Goal: Contribute content: Contribute content

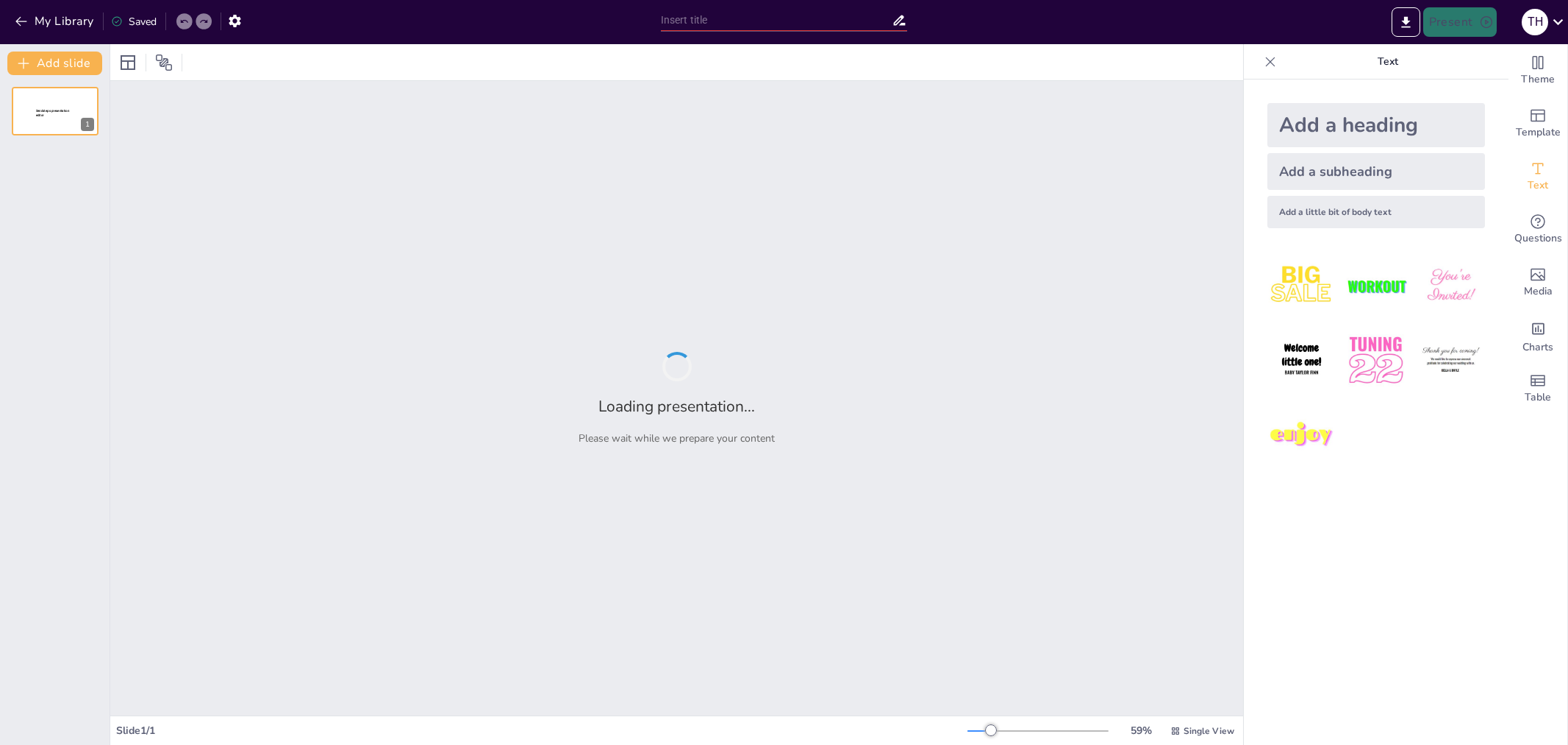
type input "Khám Phá Cấu Trúc và Chức Năng Của Rễ Cây Trong Cơ Quan Sinh Dưỡng"
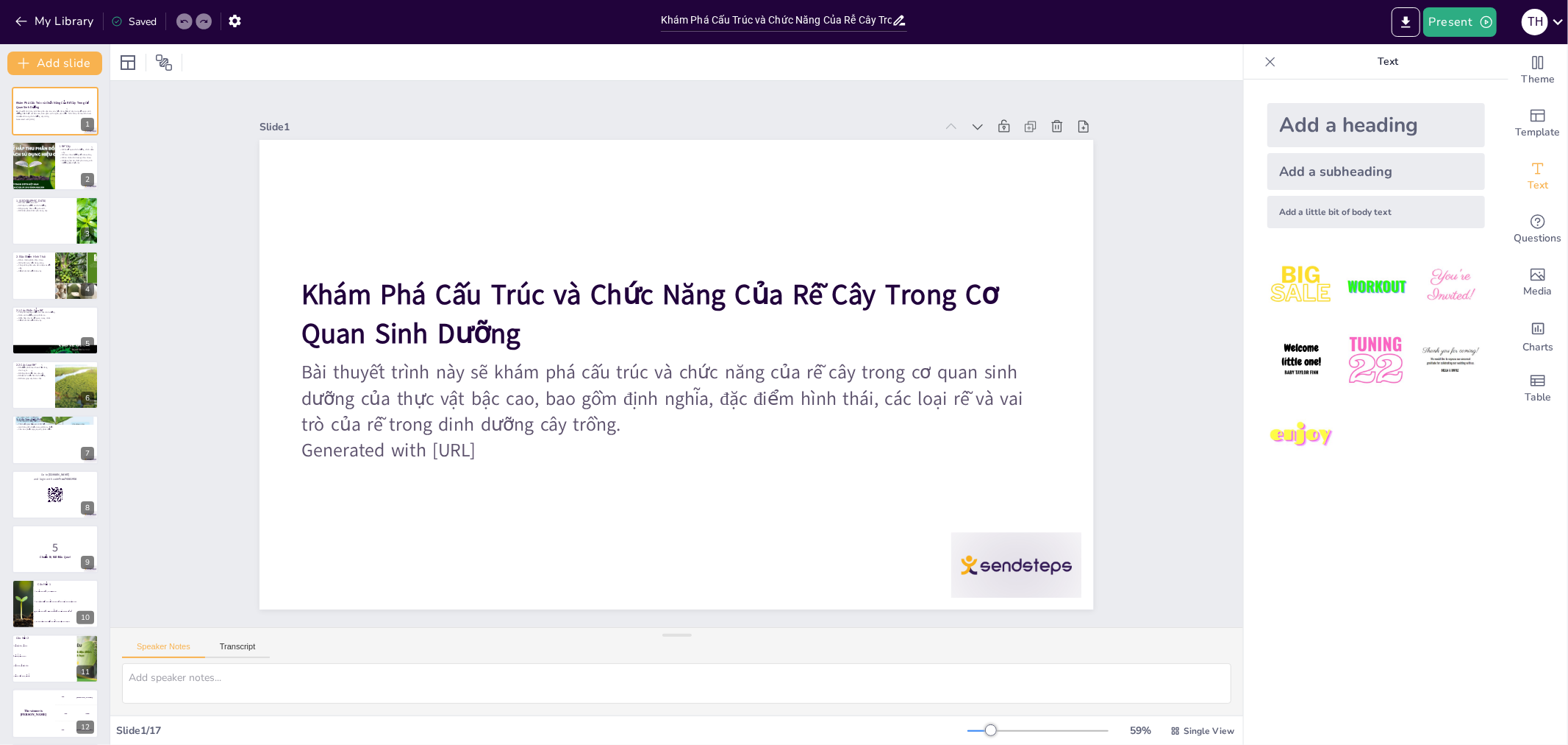
checkbox input "true"
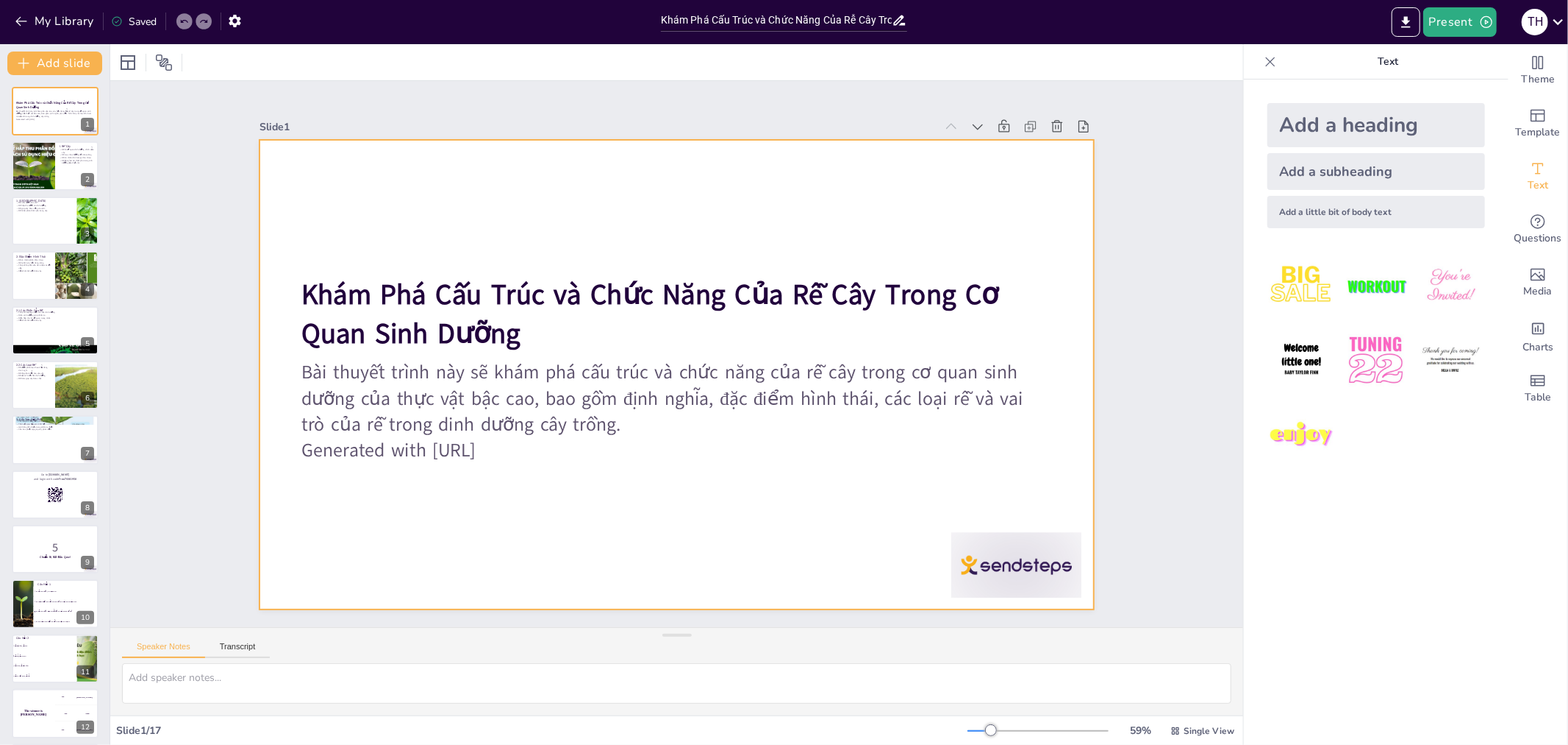
checkbox input "true"
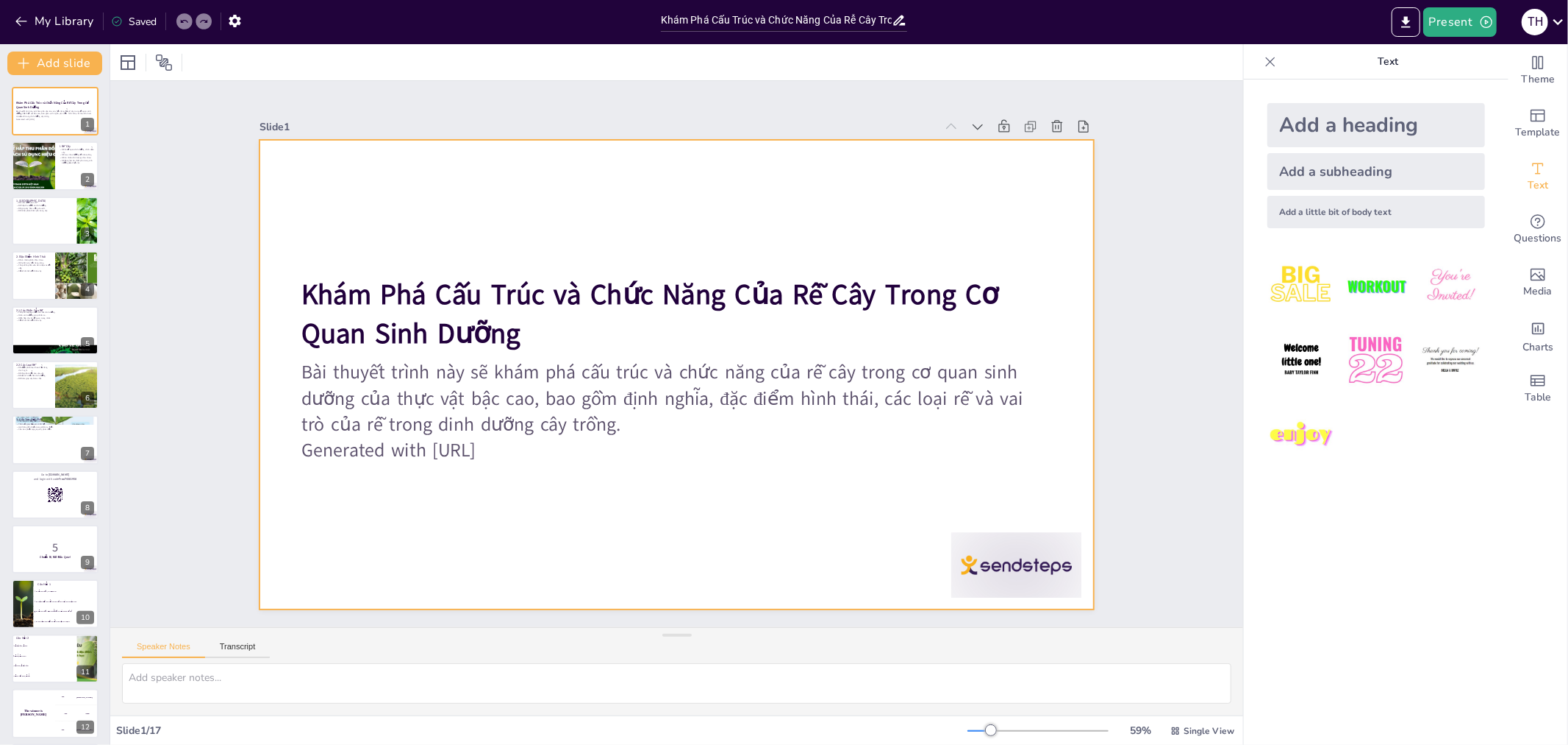
checkbox input "true"
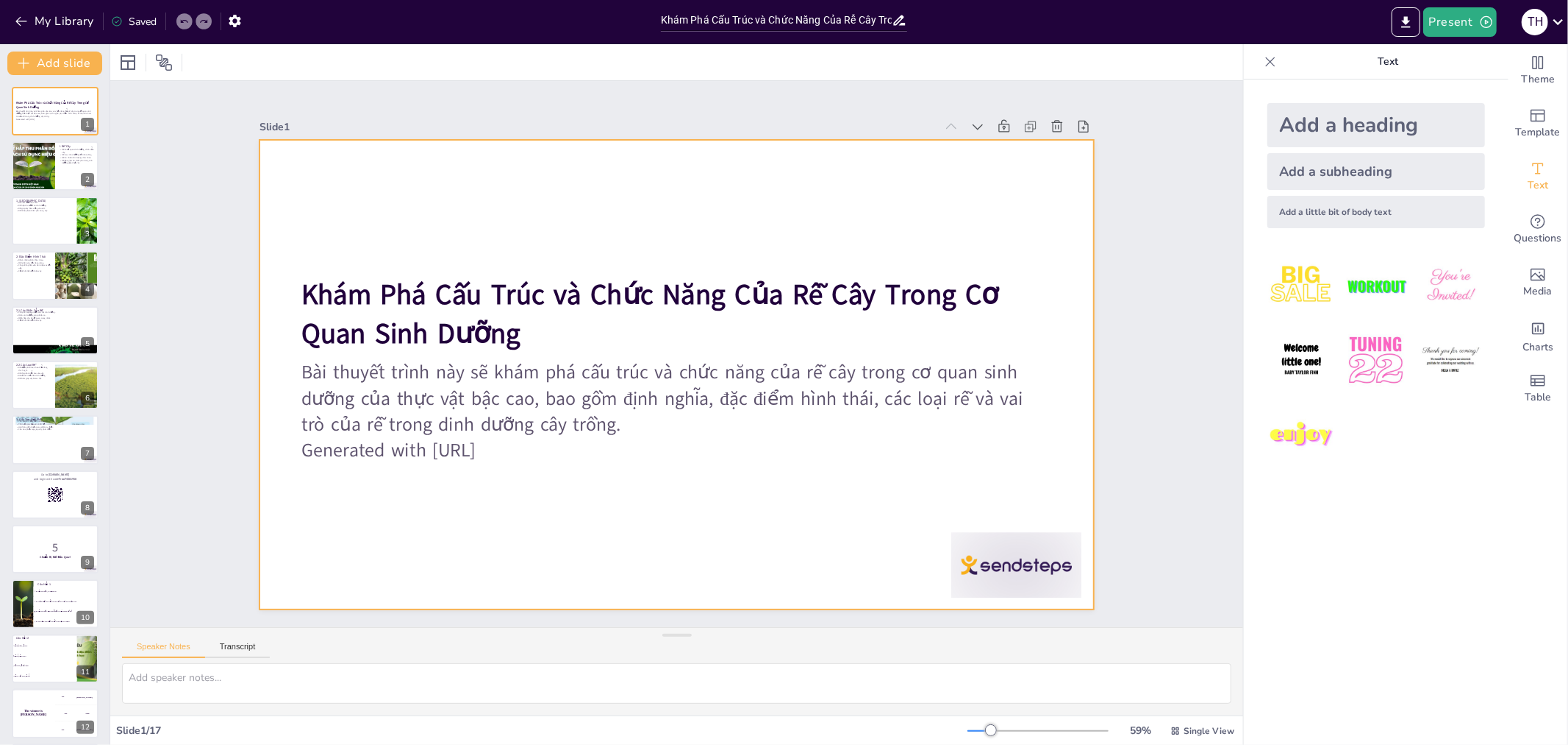
checkbox input "true"
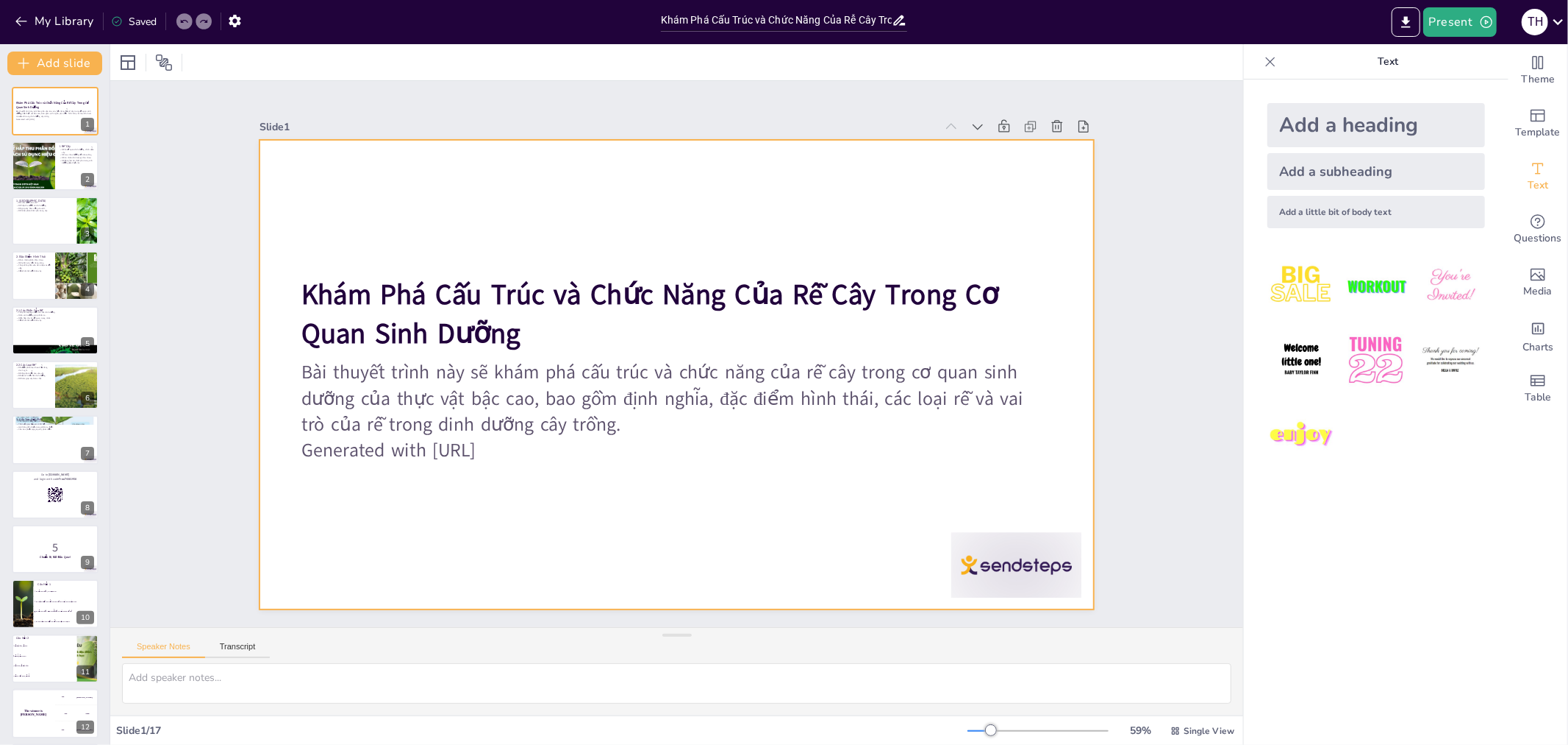
checkbox input "true"
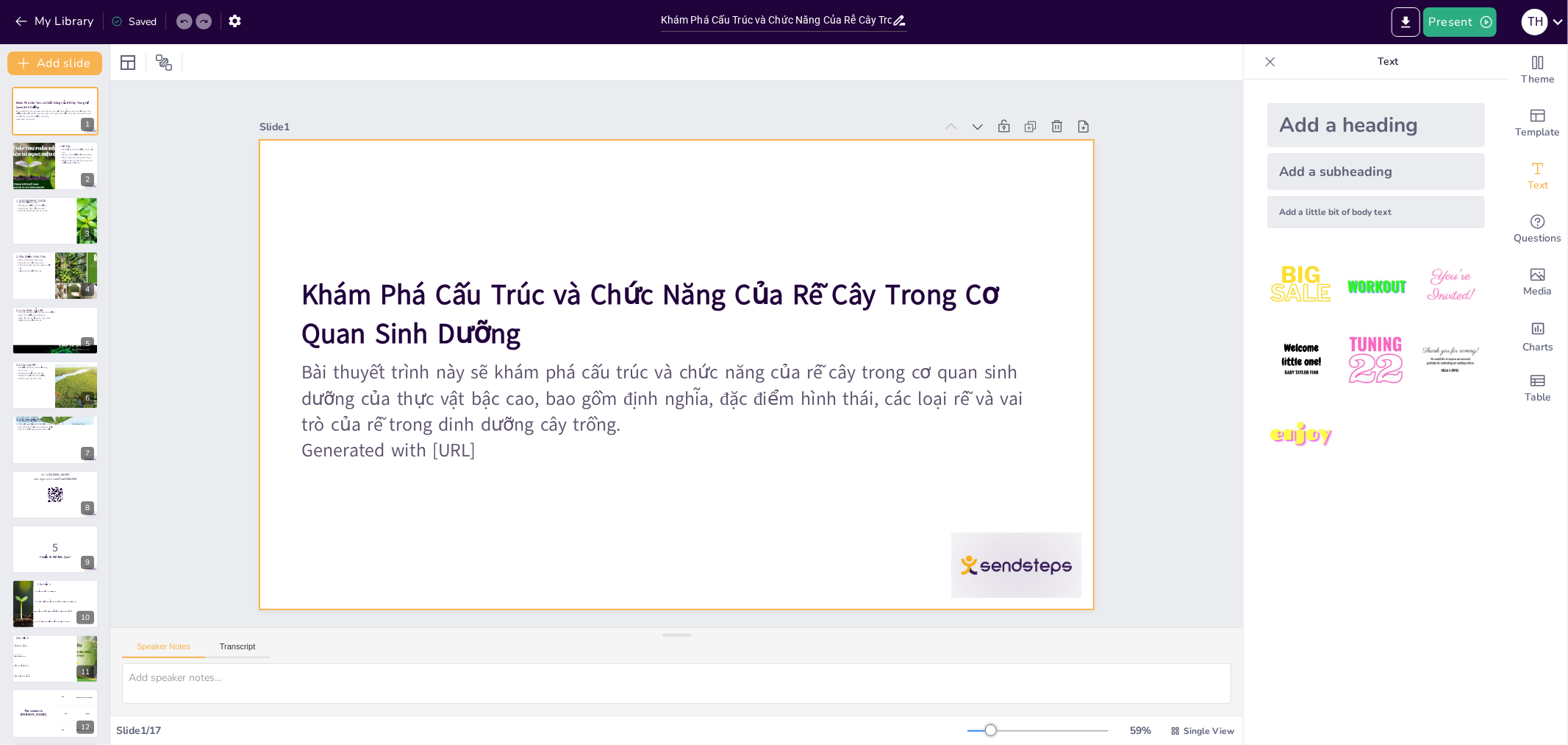
checkbox input "true"
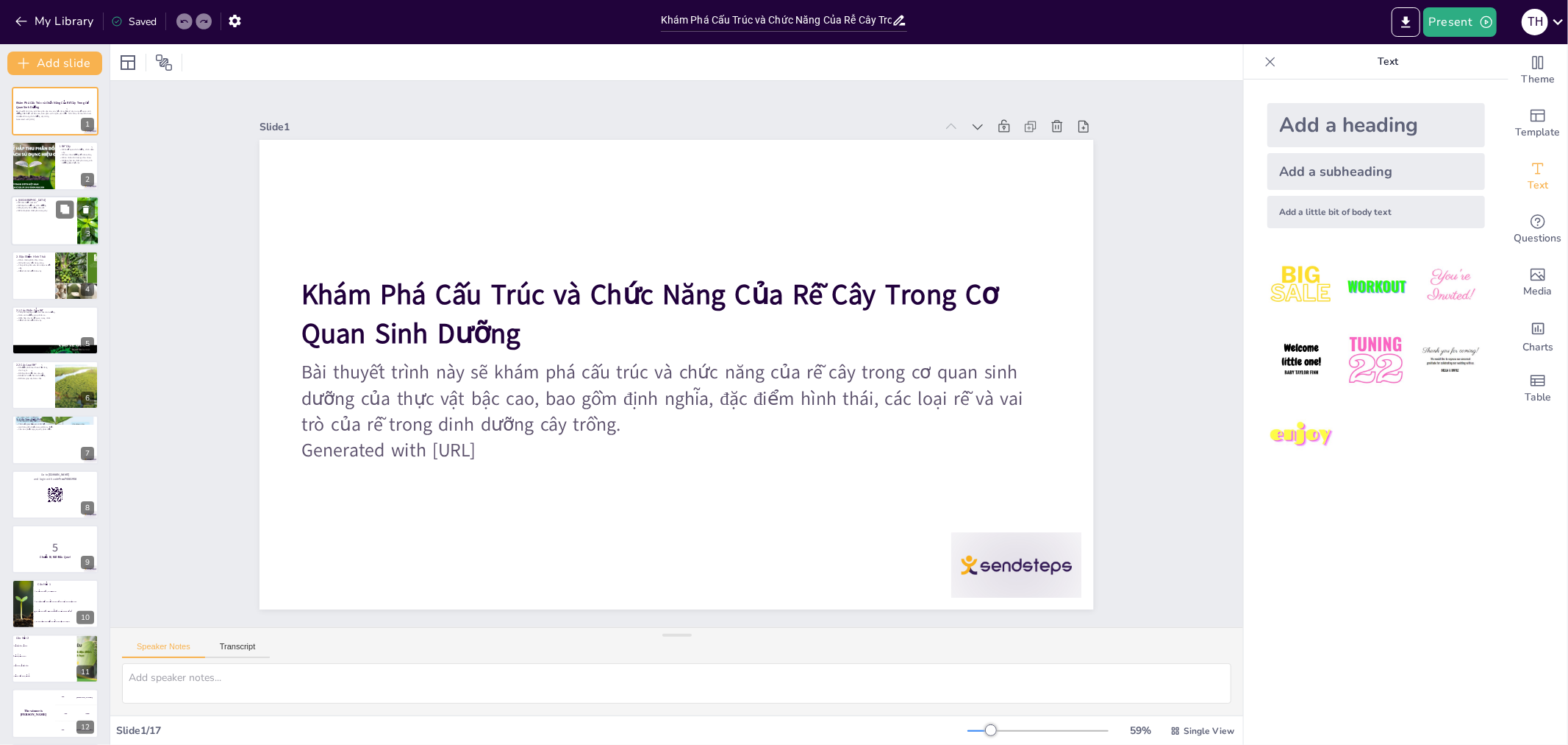
checkbox input "true"
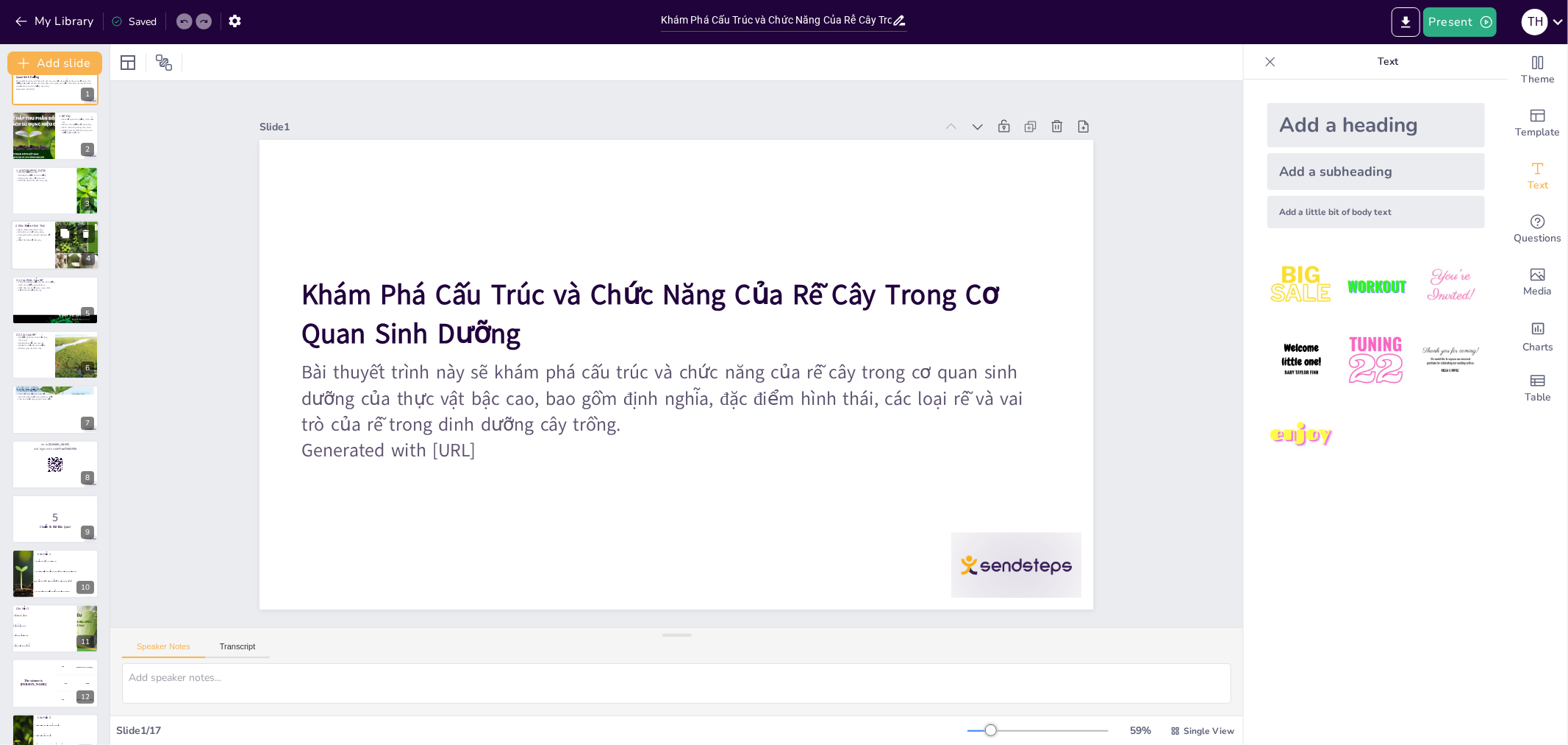
checkbox input "true"
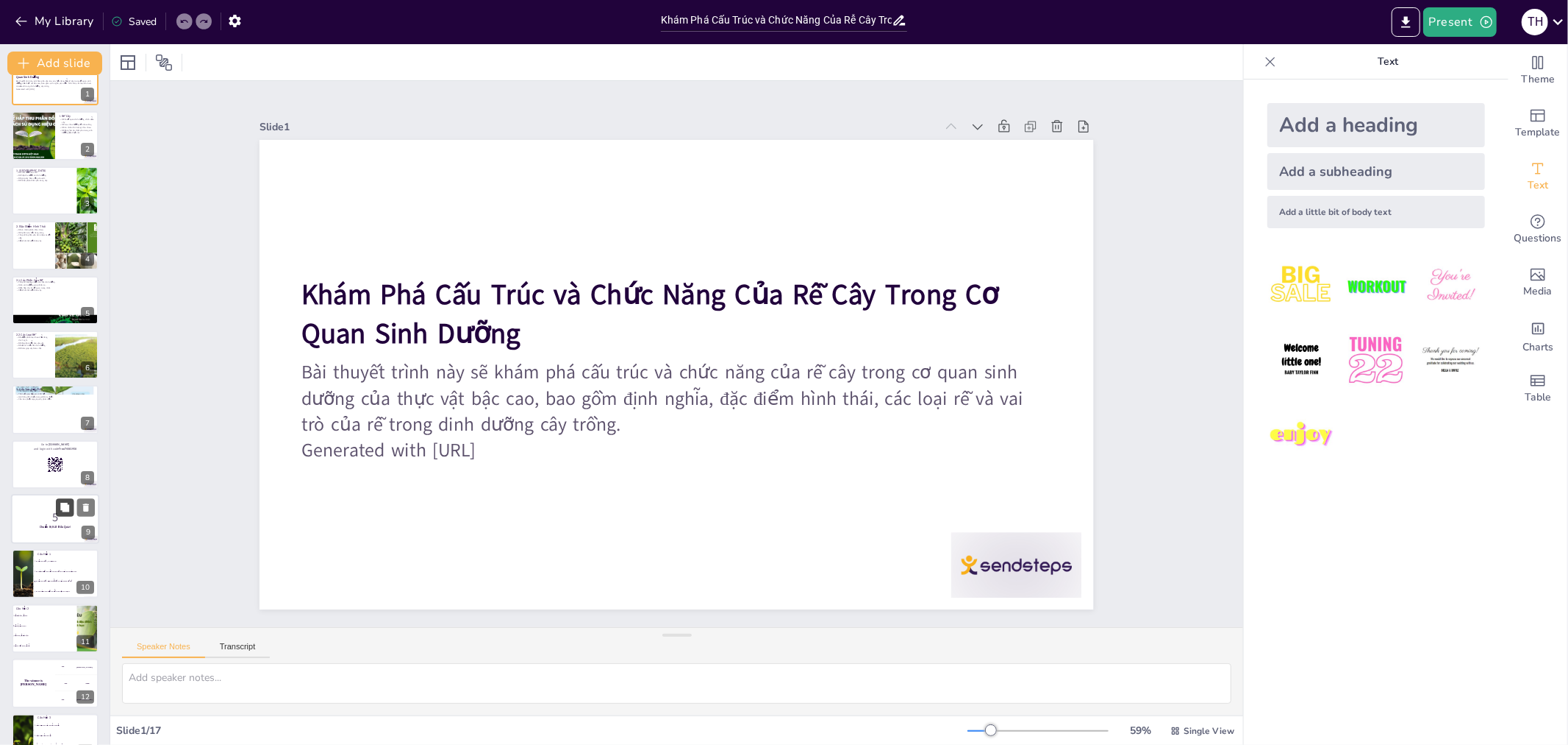
checkbox input "true"
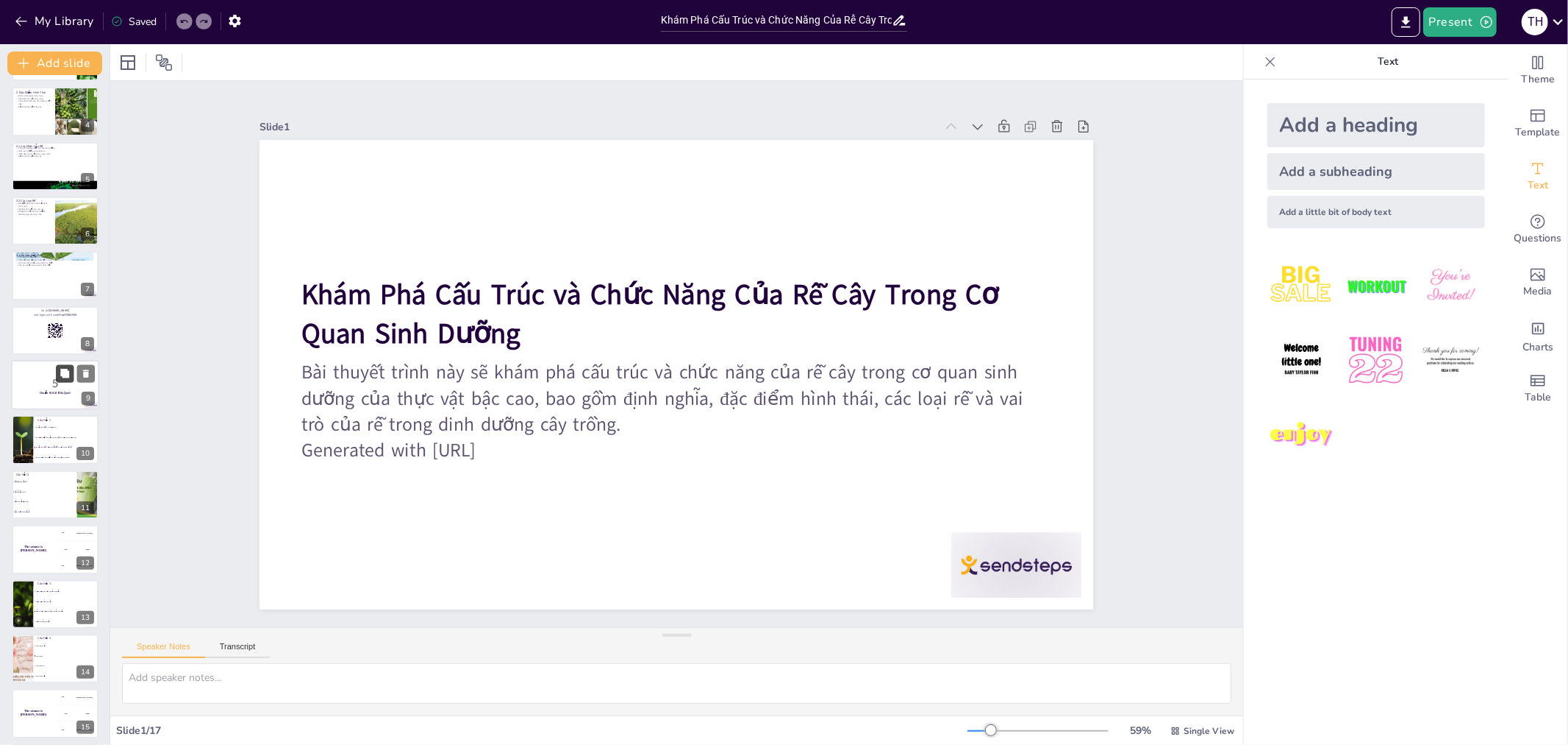
checkbox input "true"
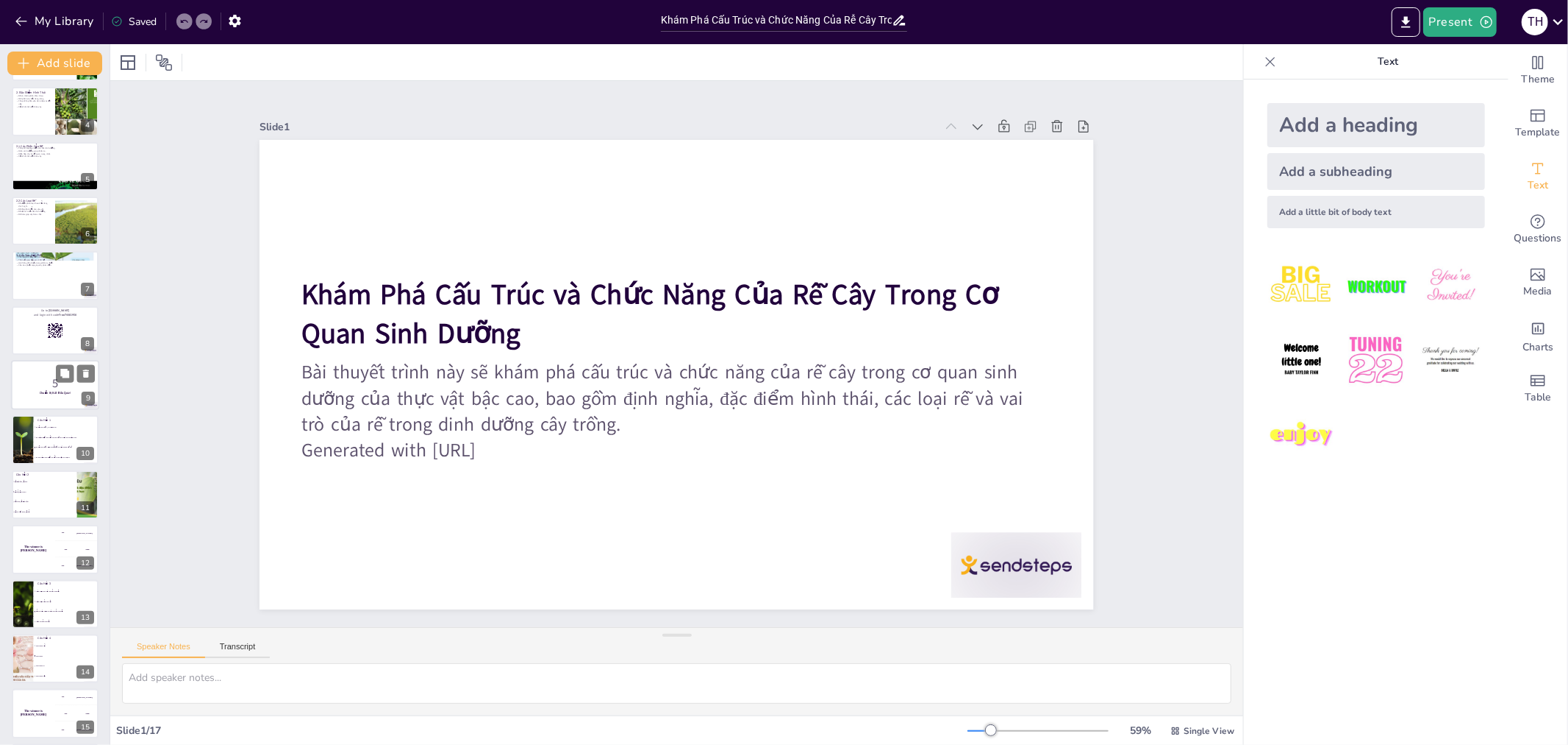
checkbox input "true"
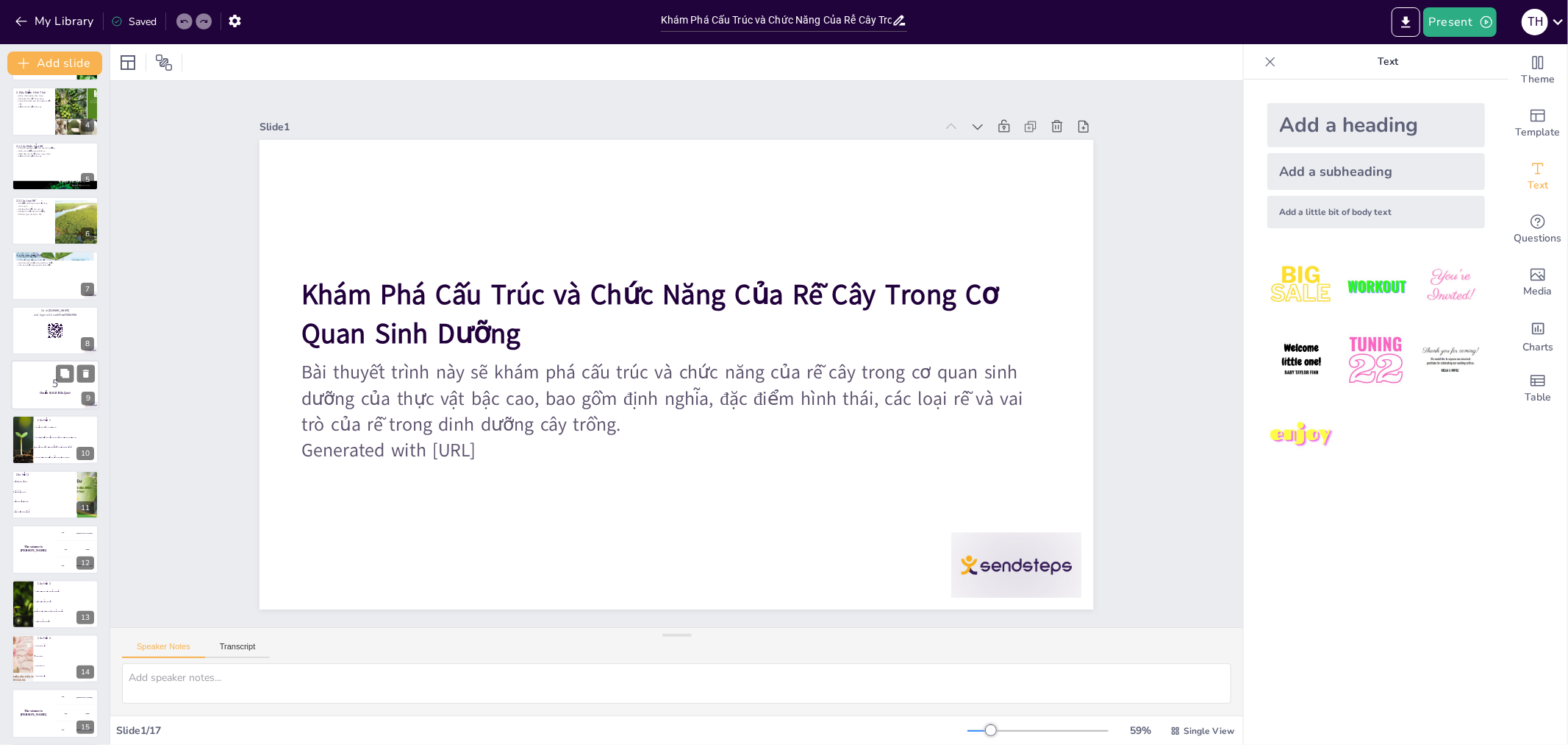
checkbox input "true"
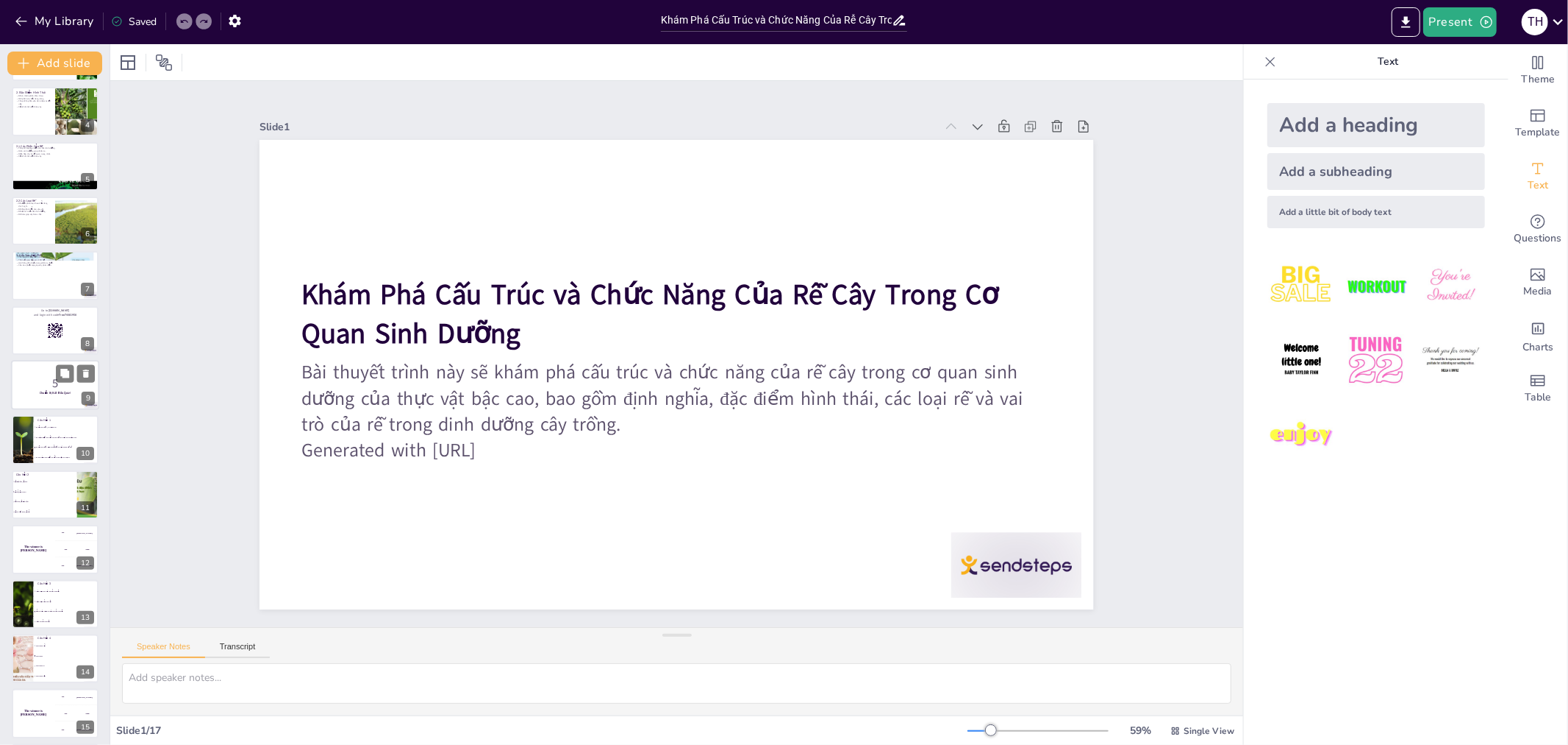
scroll to position [277, 0]
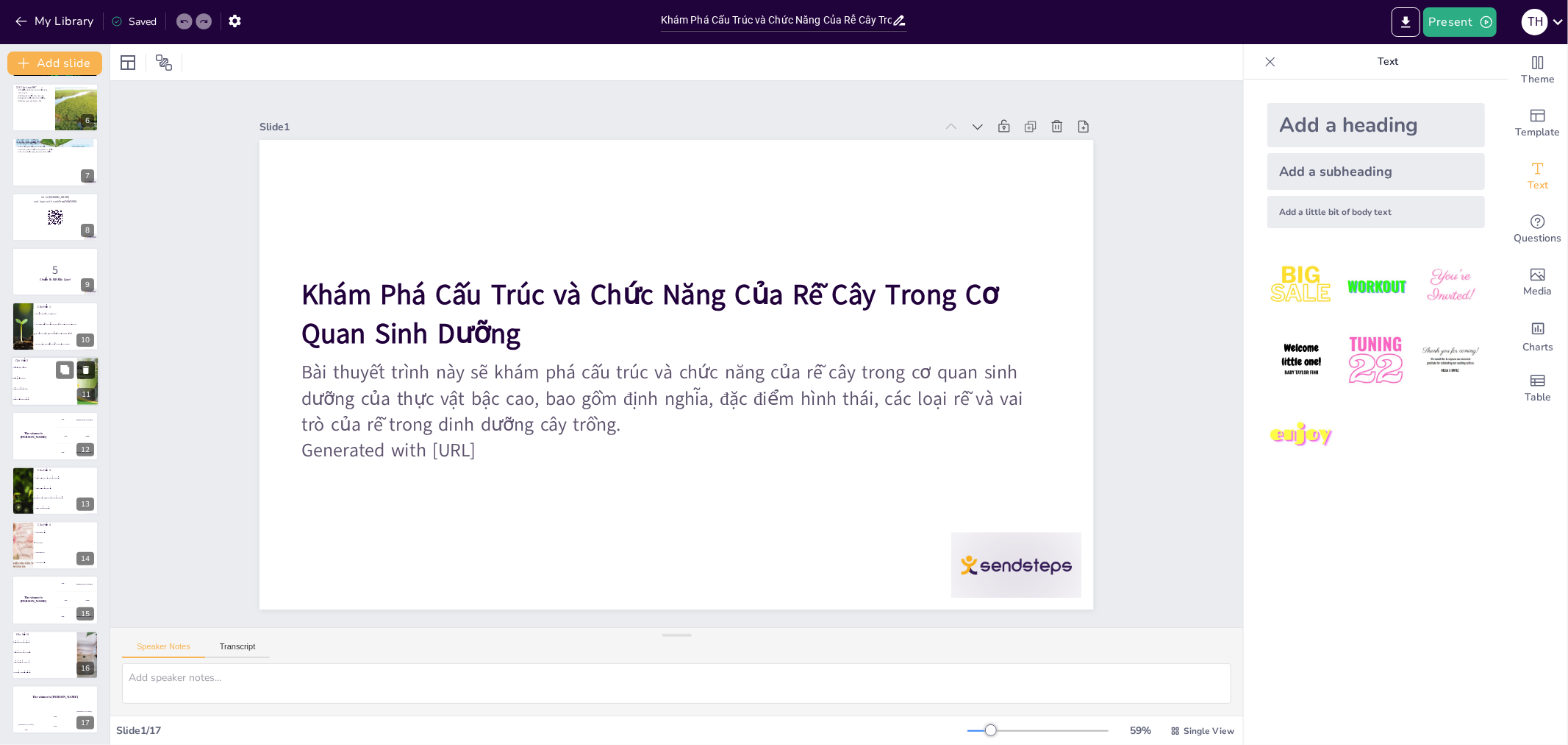
checkbox input "true"
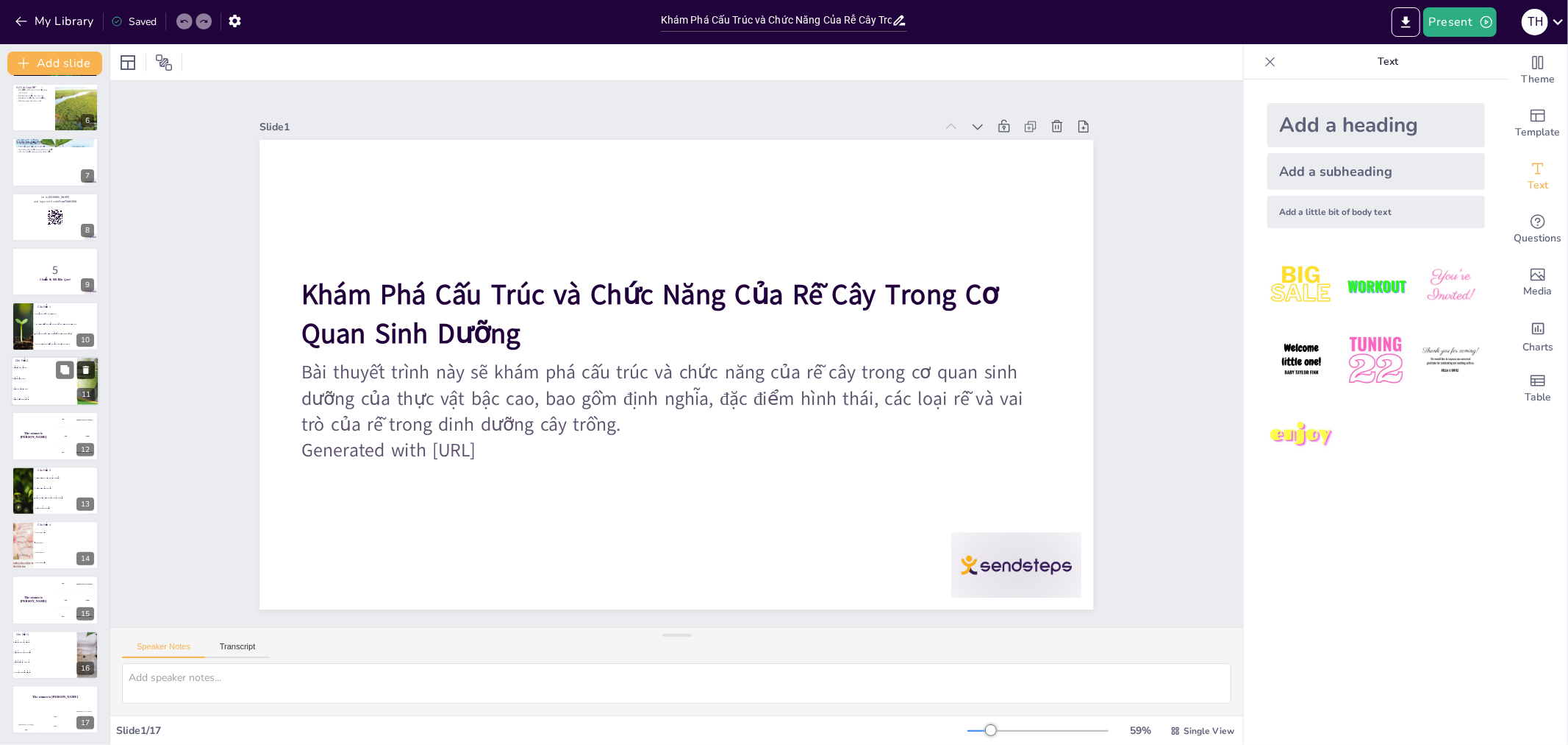
checkbox input "true"
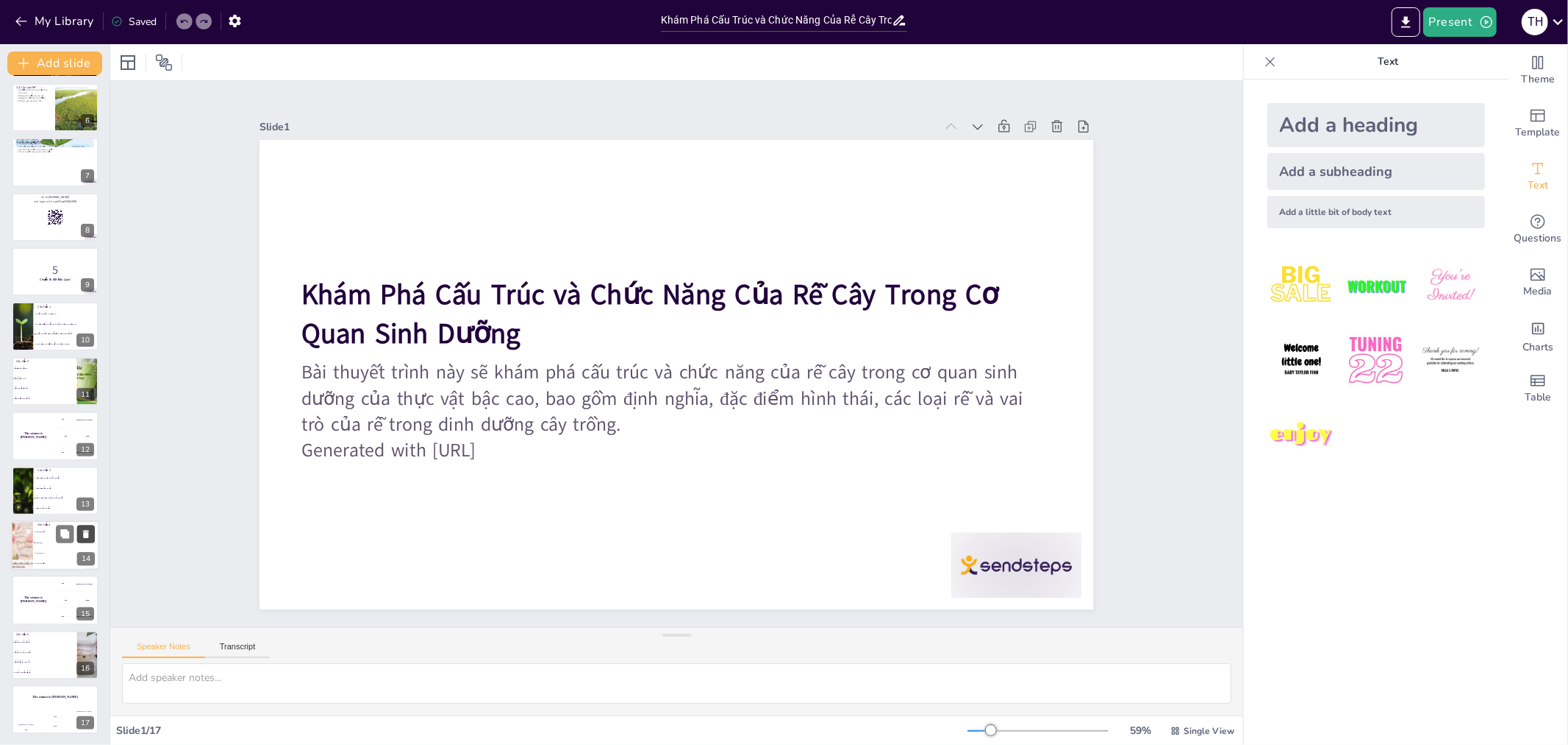
checkbox input "true"
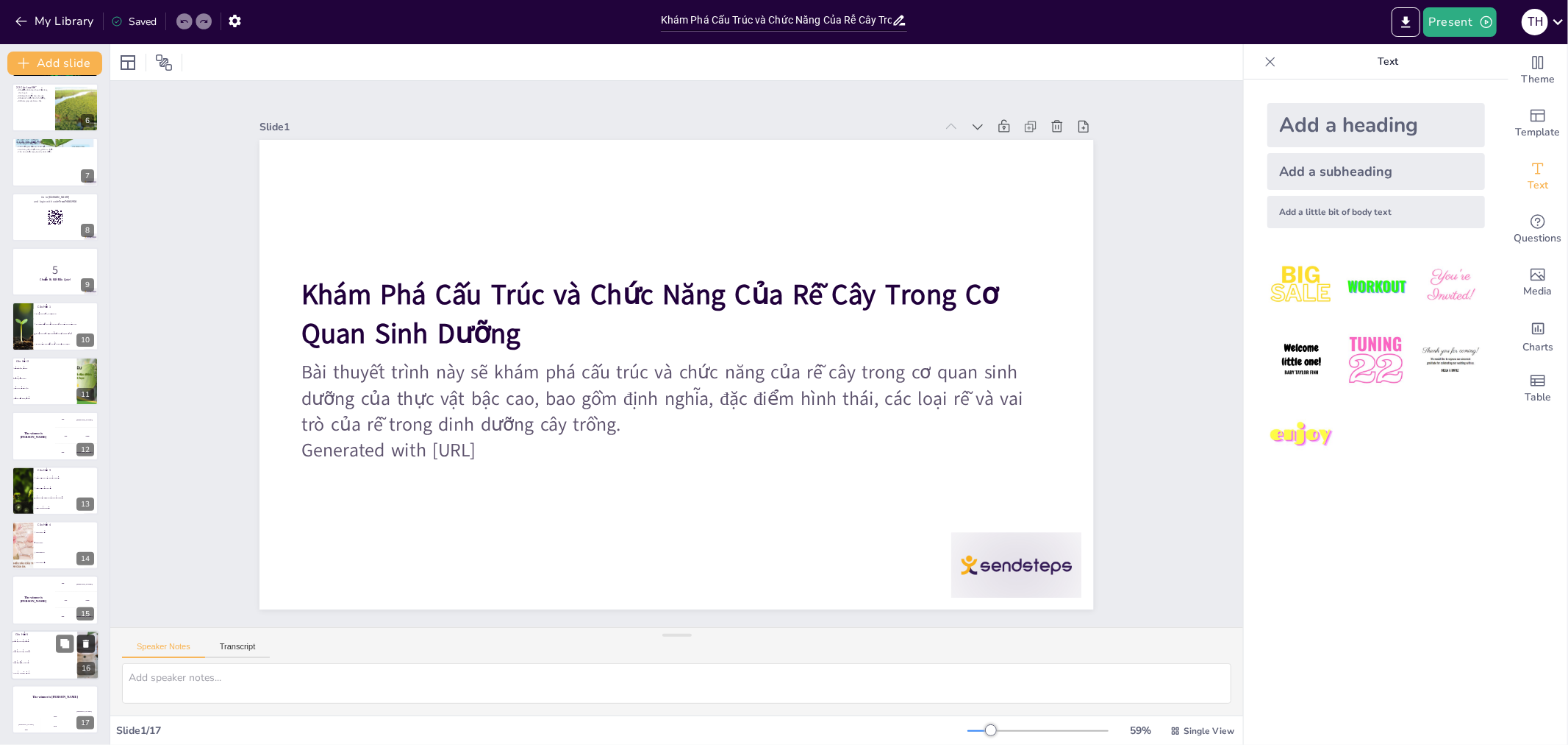
checkbox input "true"
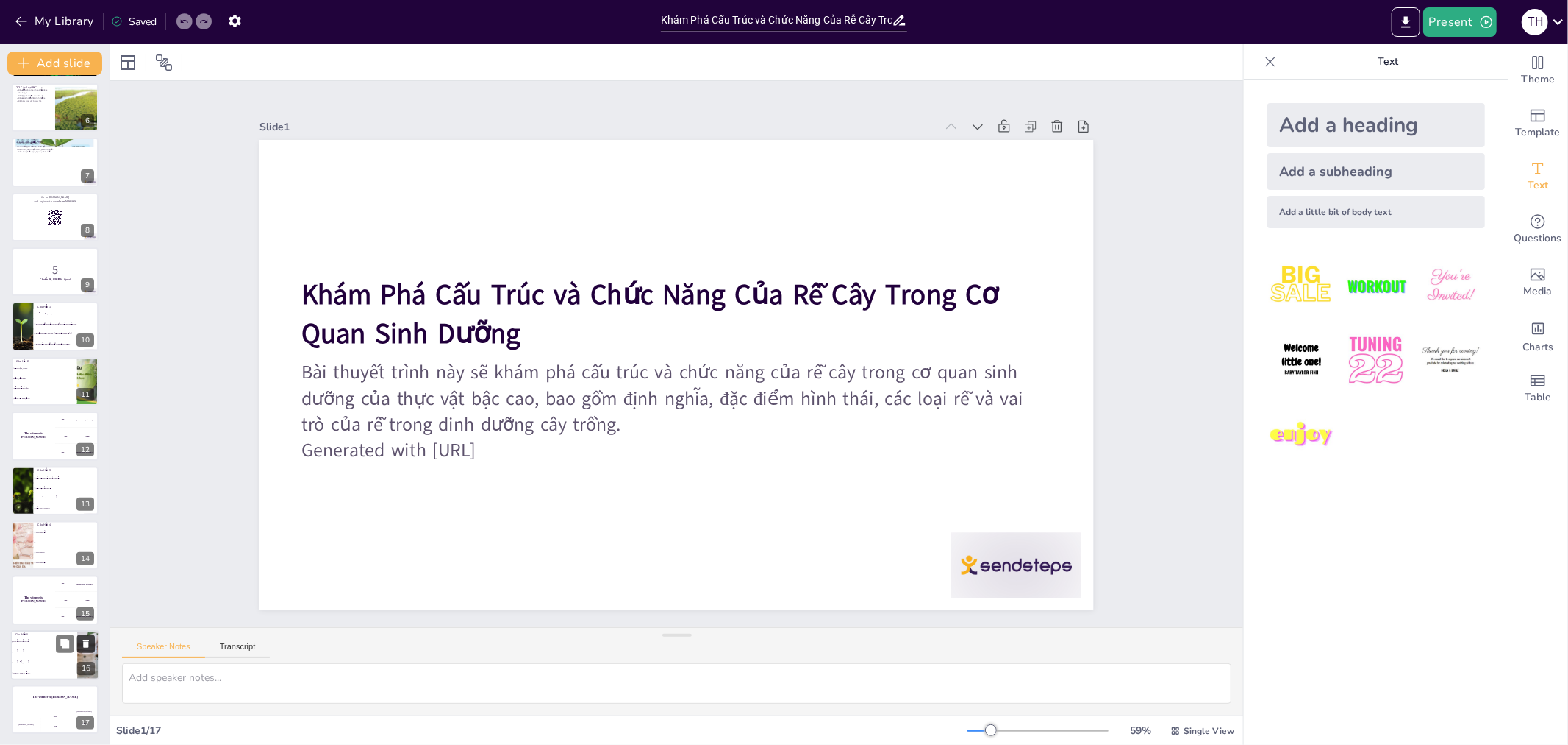
checkbox input "true"
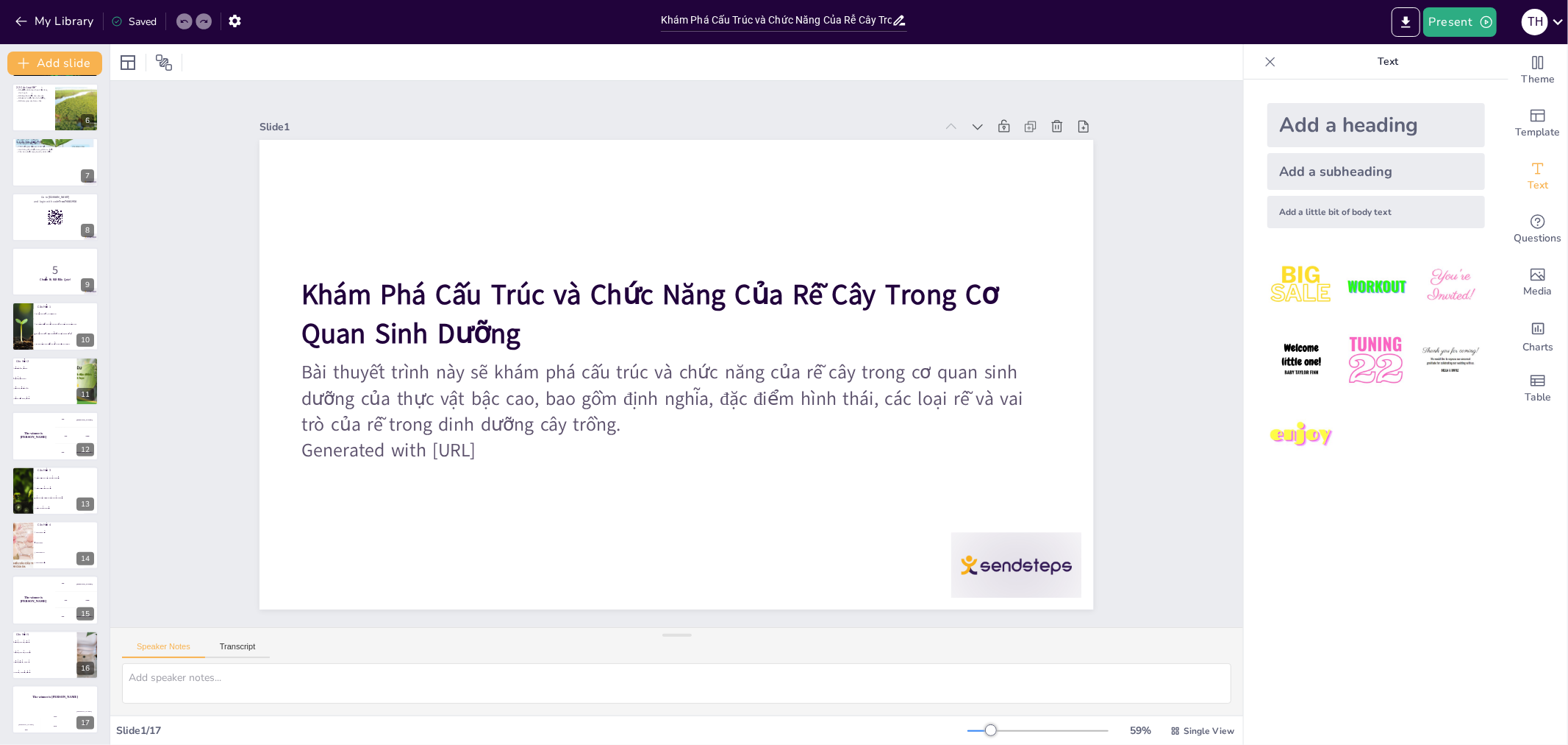
checkbox input "true"
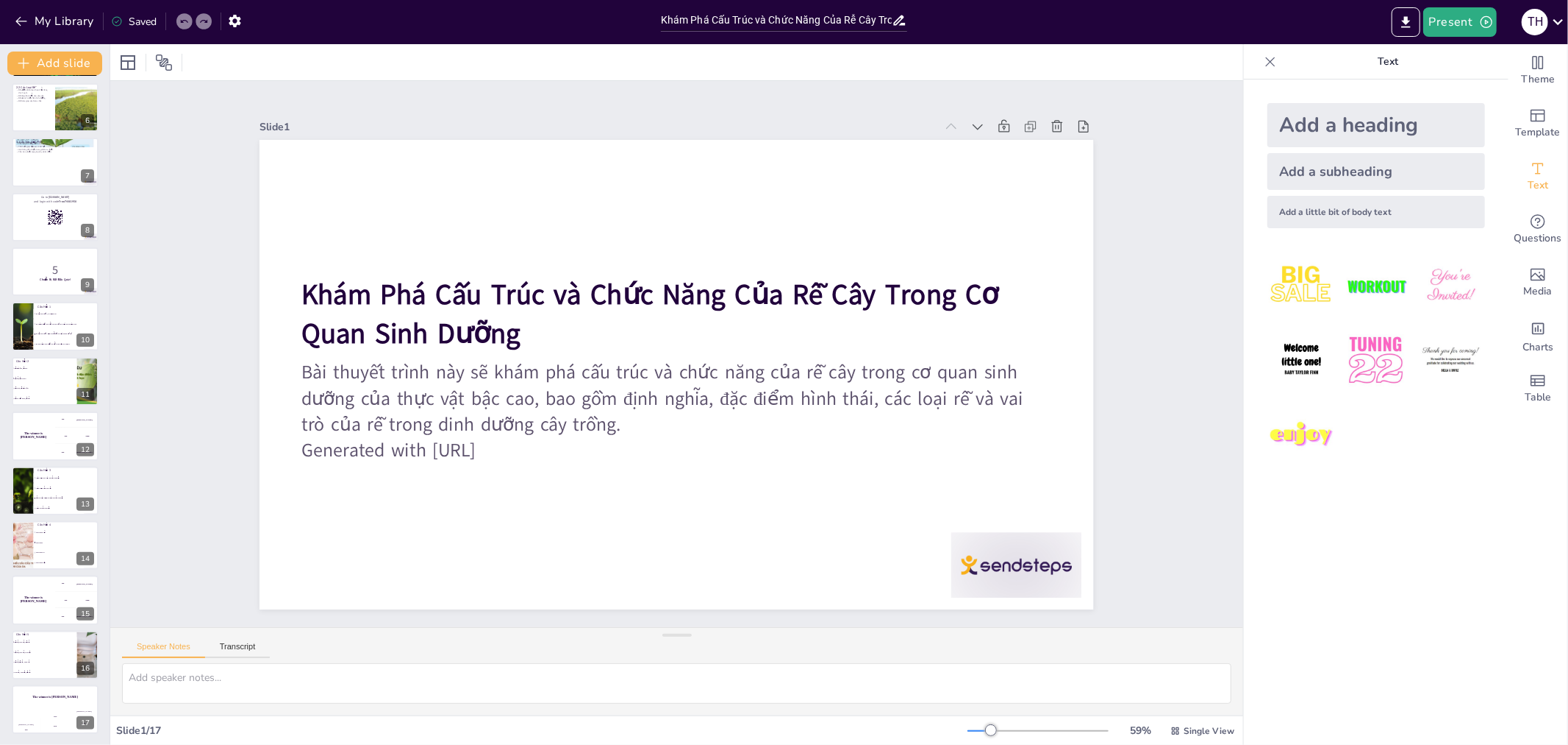
checkbox input "true"
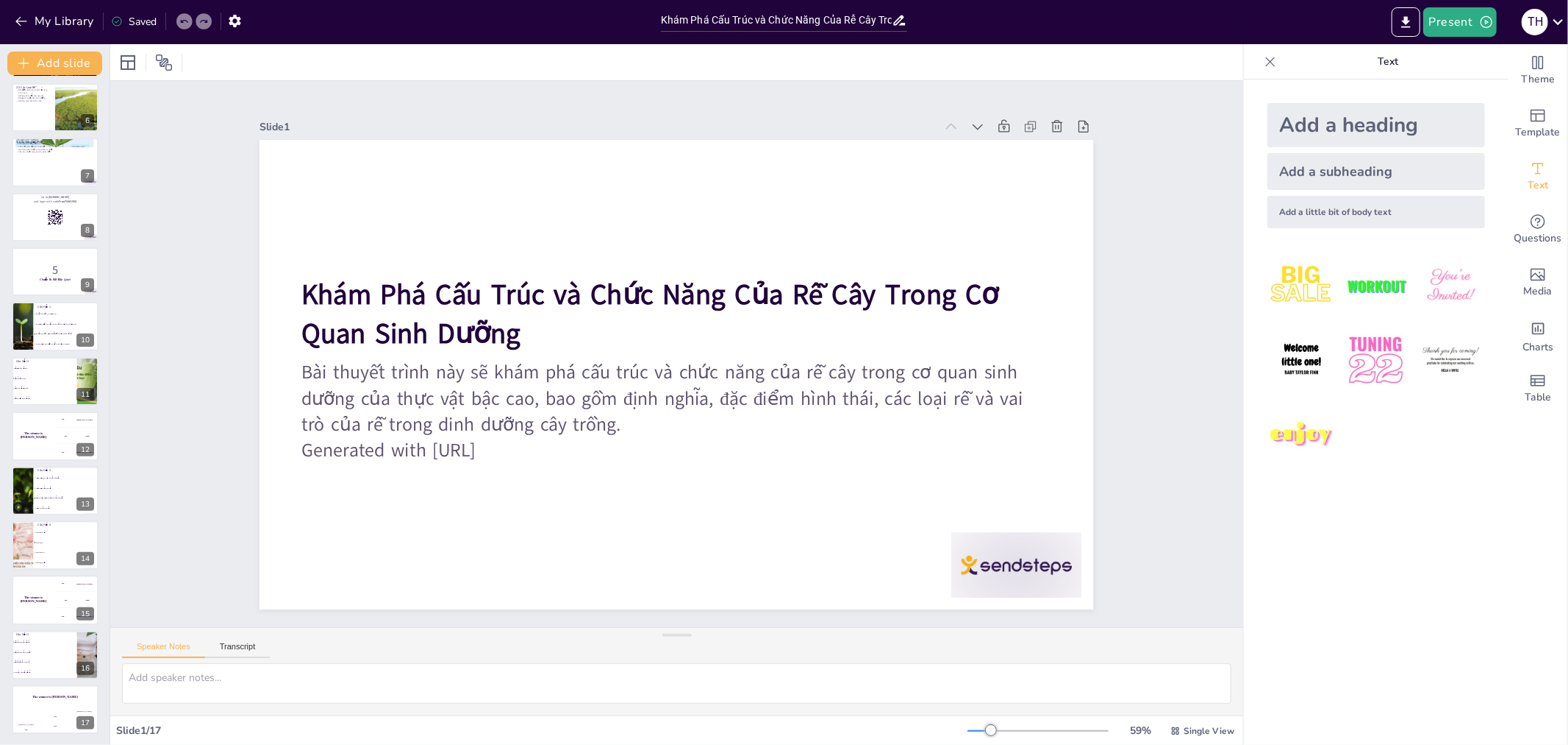
checkbox input "true"
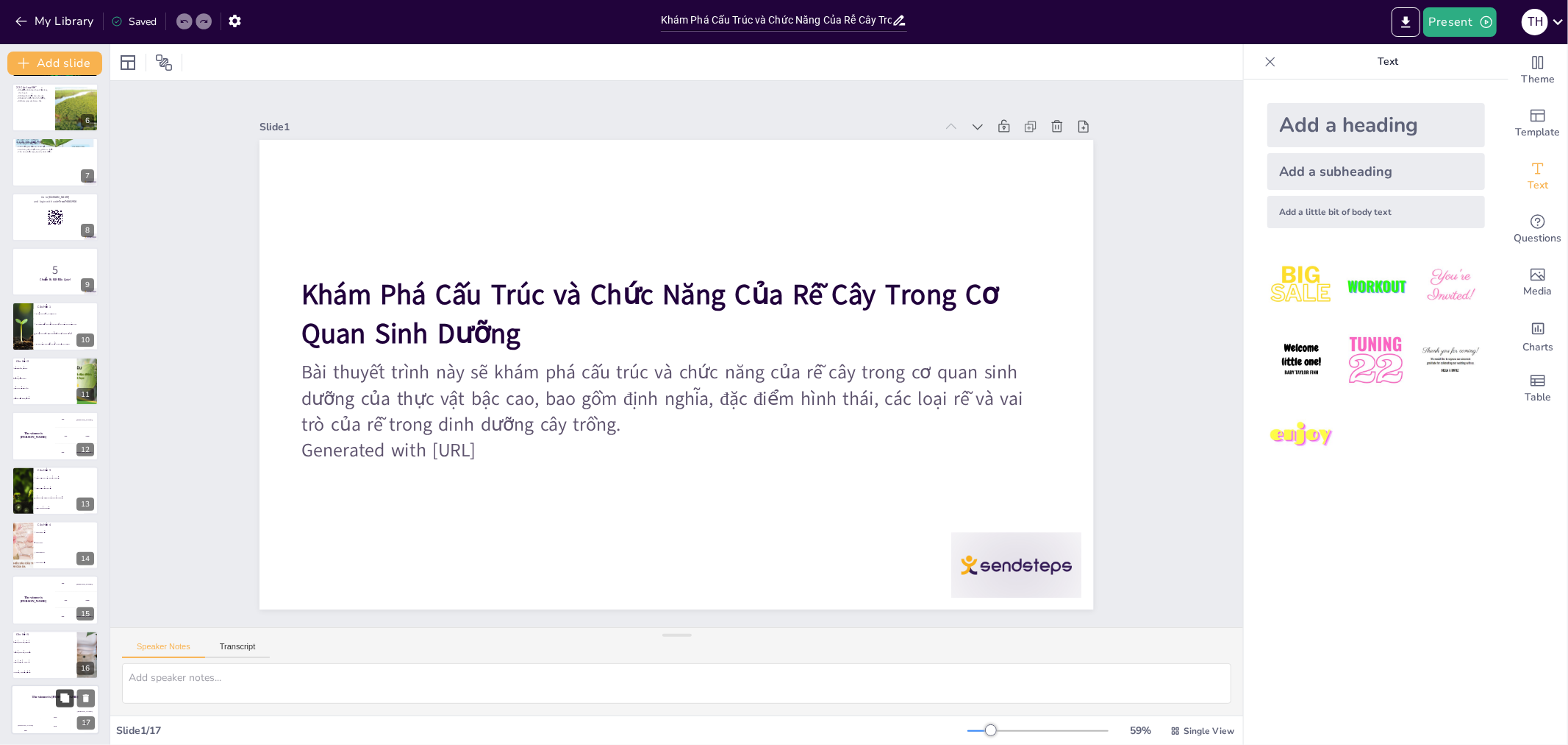
checkbox input "true"
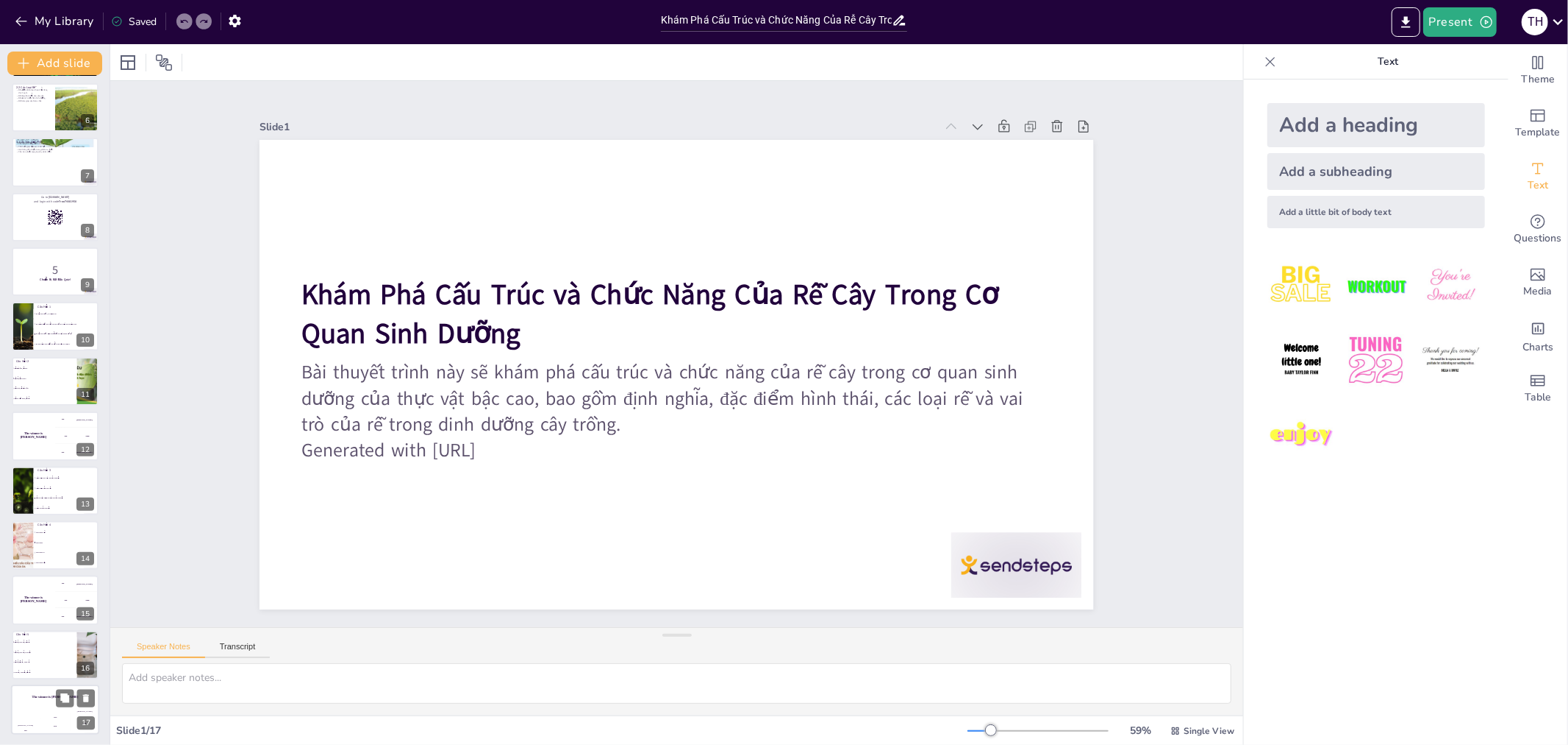
click at [57, 705] on div at bounding box center [75, 698] width 39 height 18
checkbox input "true"
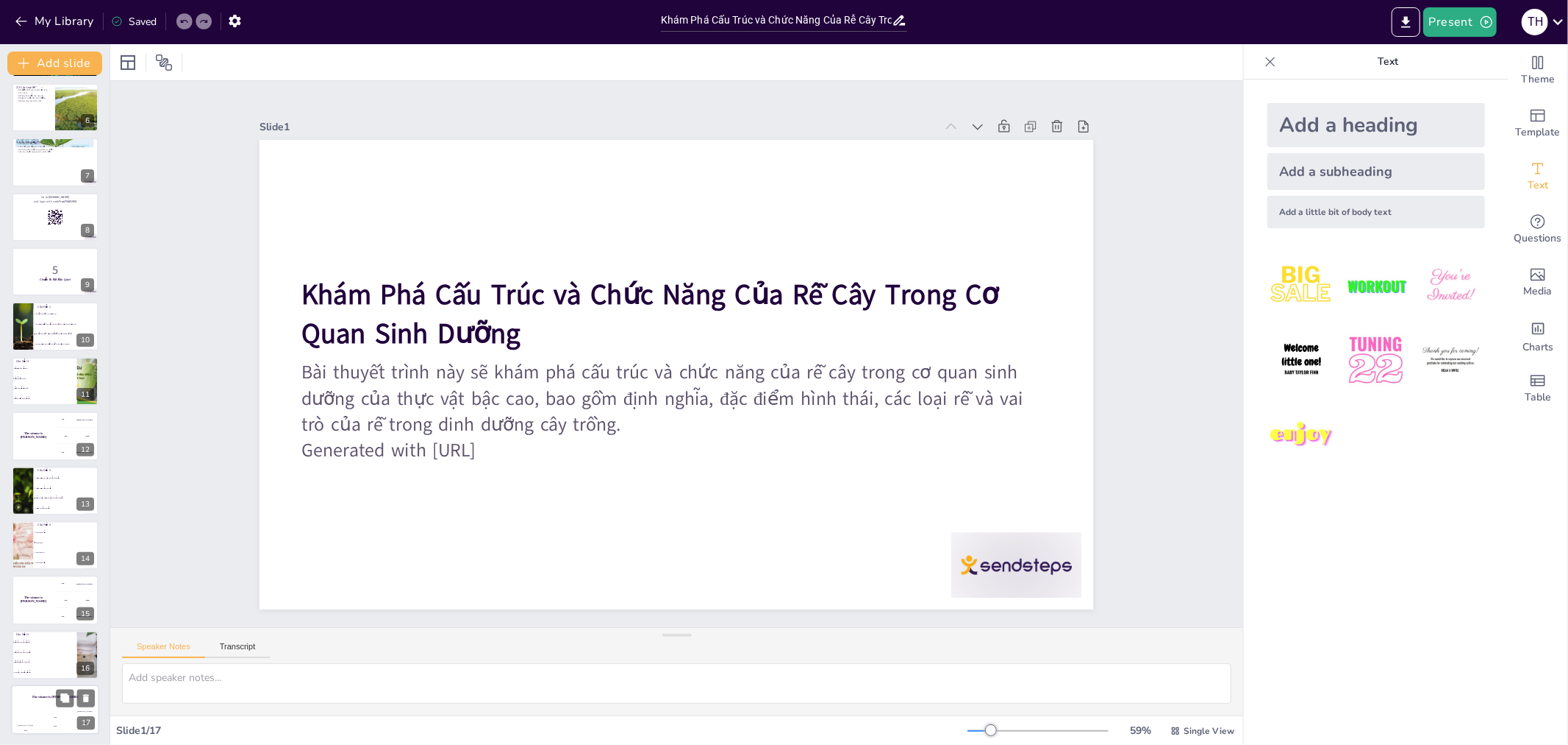
checkbox input "true"
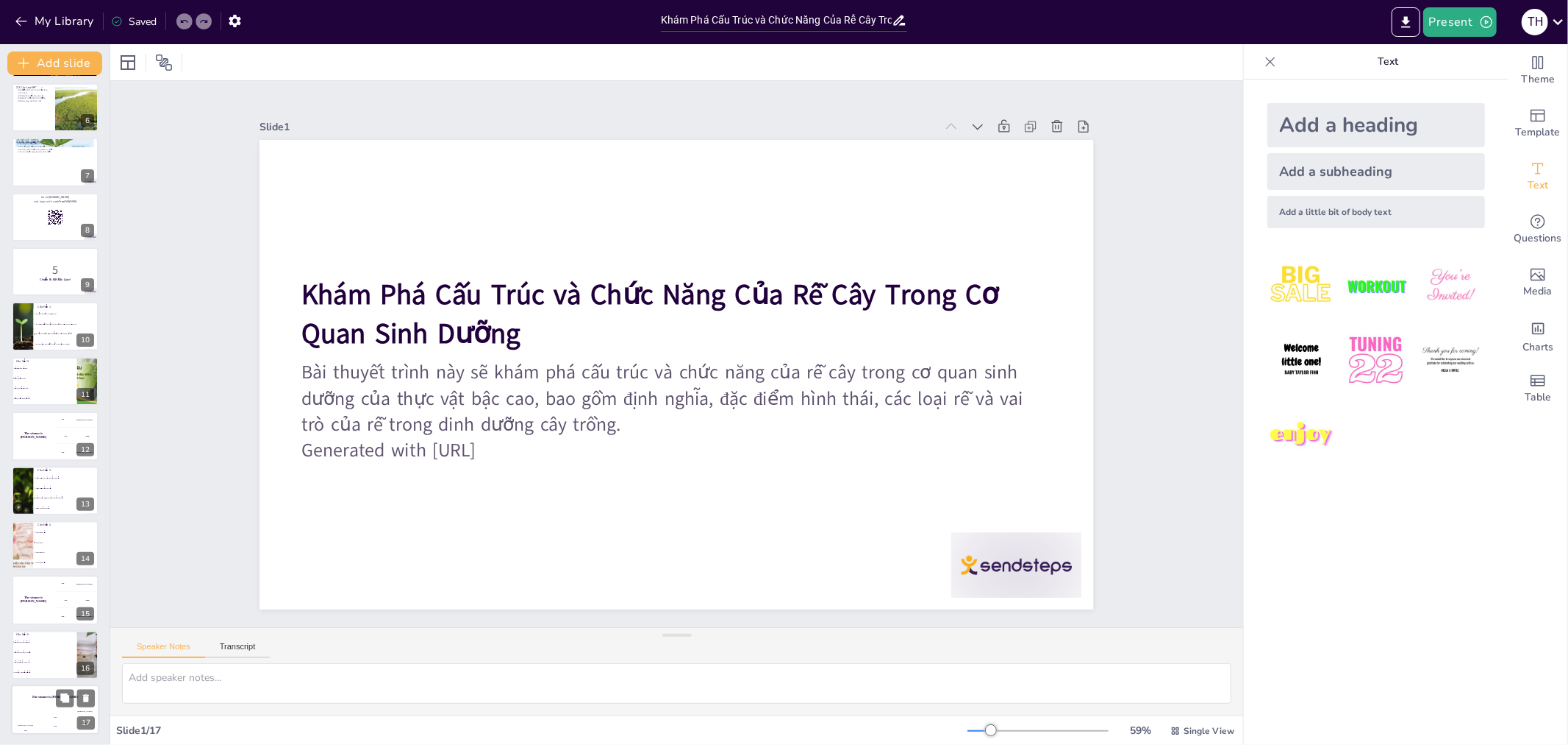
checkbox input "true"
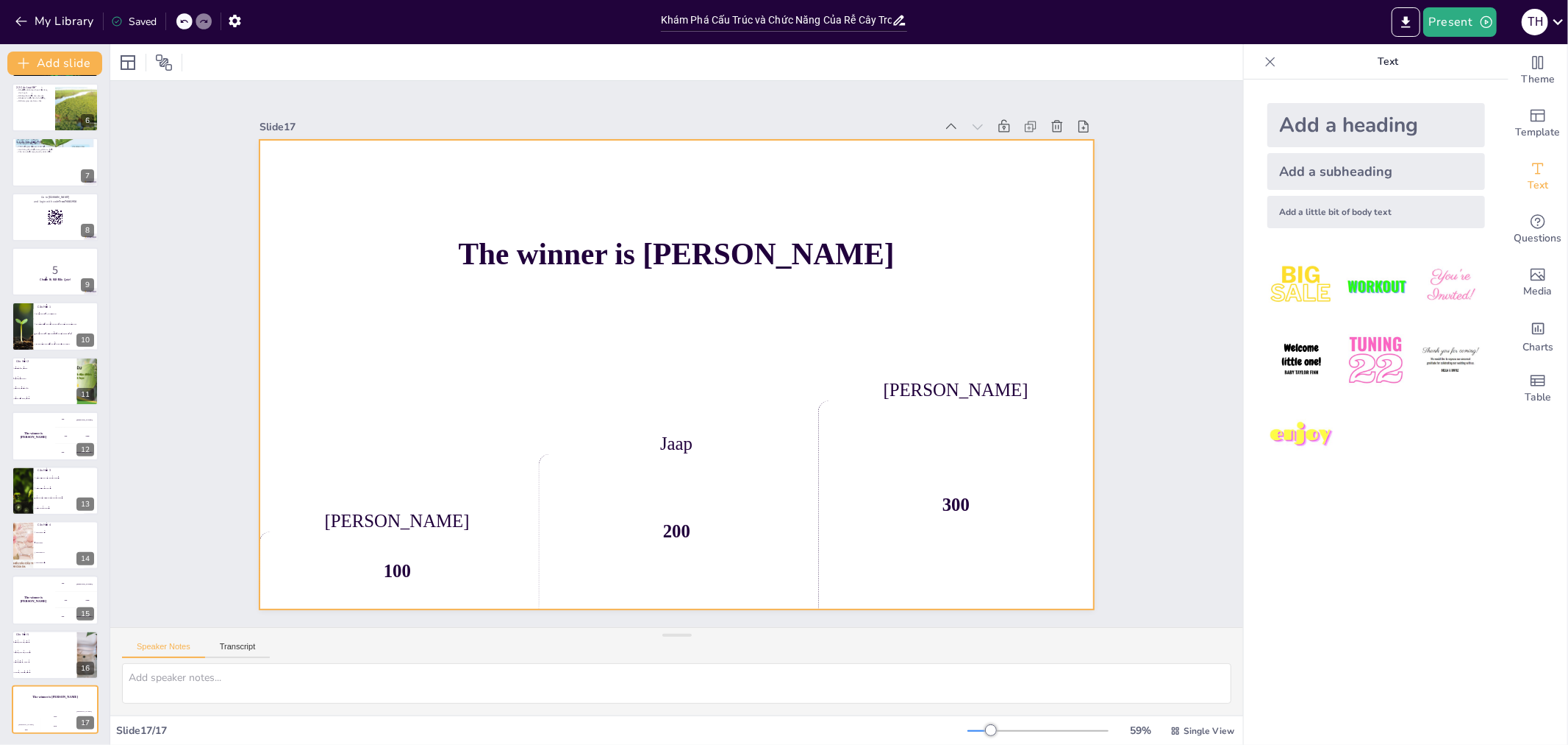
checkbox input "true"
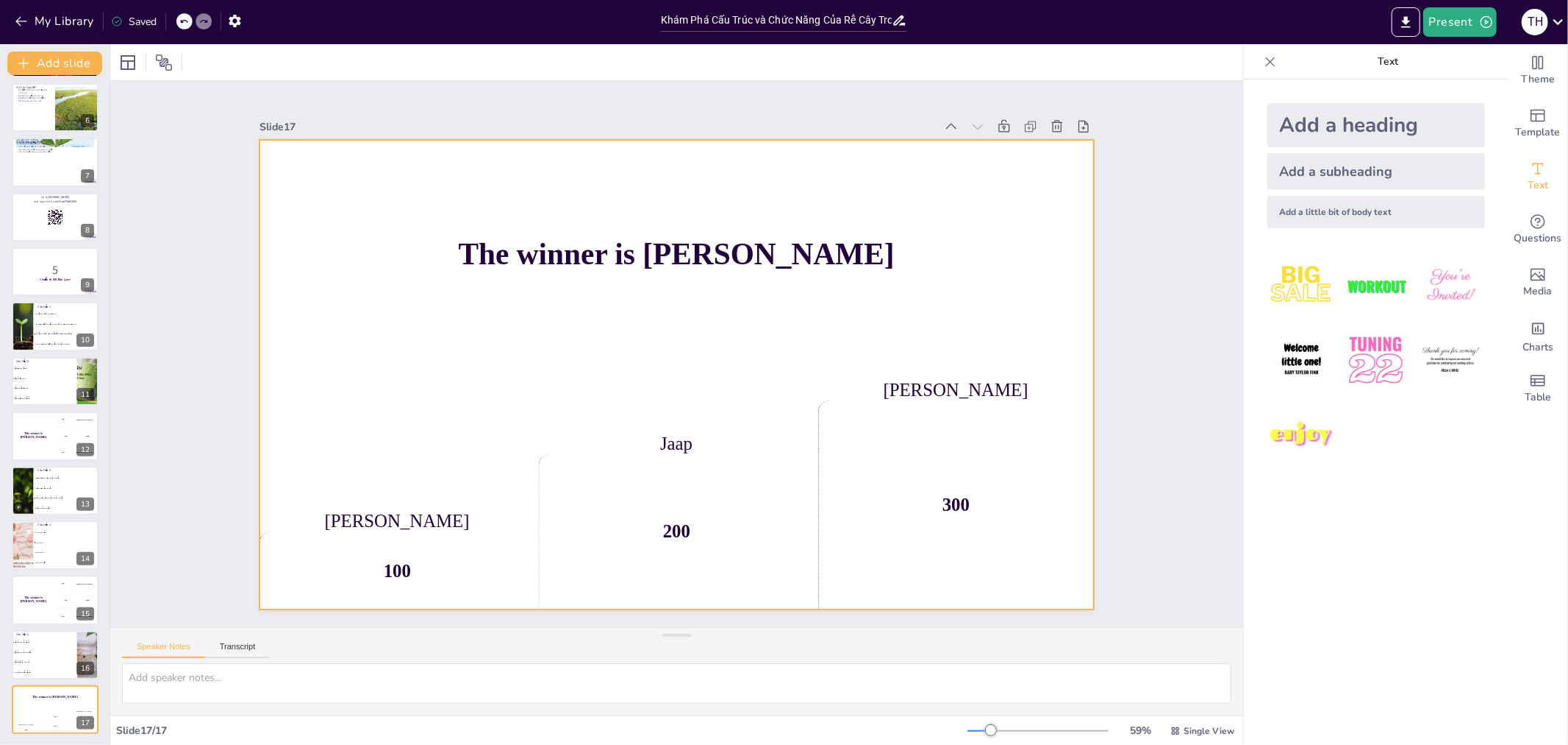
checkbox input "true"
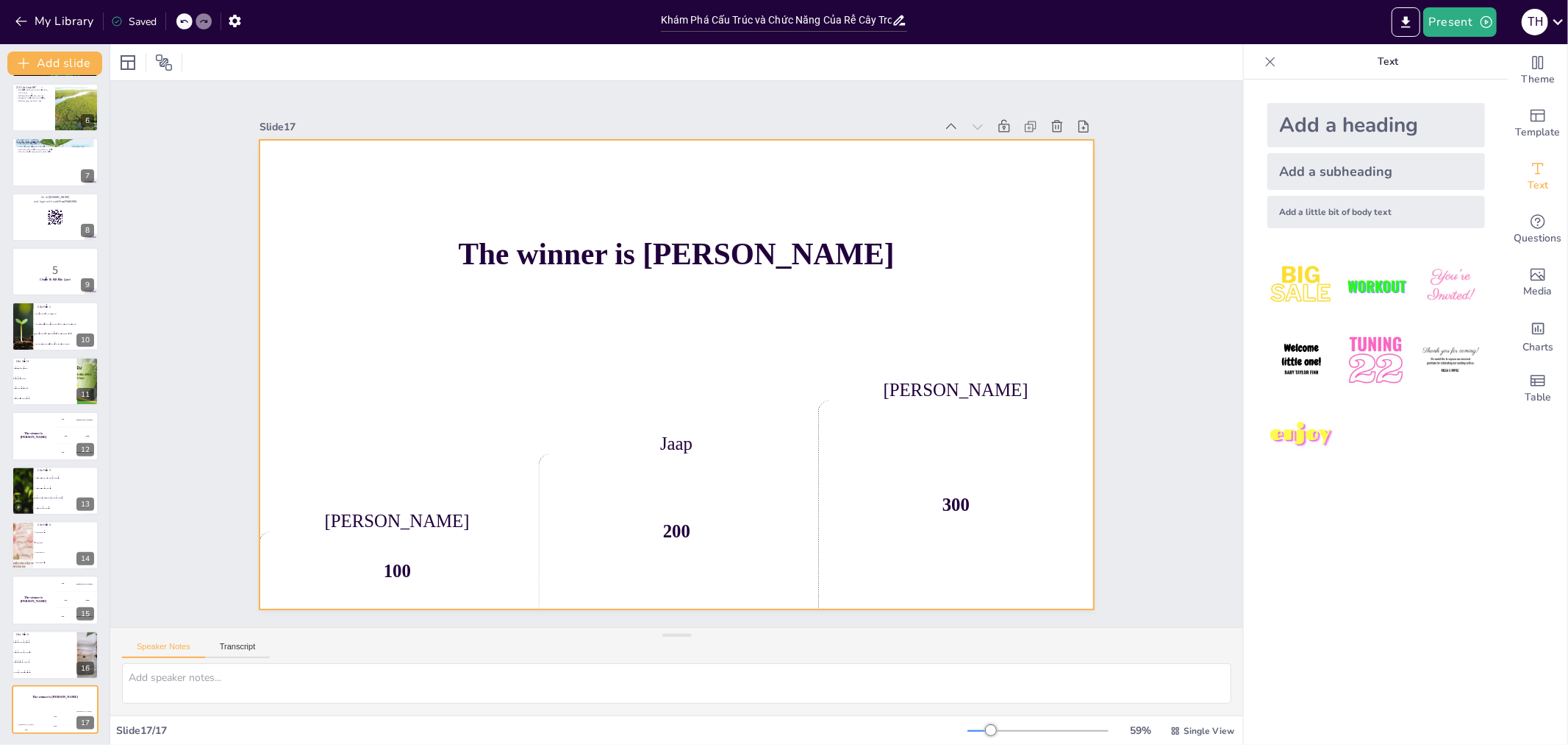
checkbox input "true"
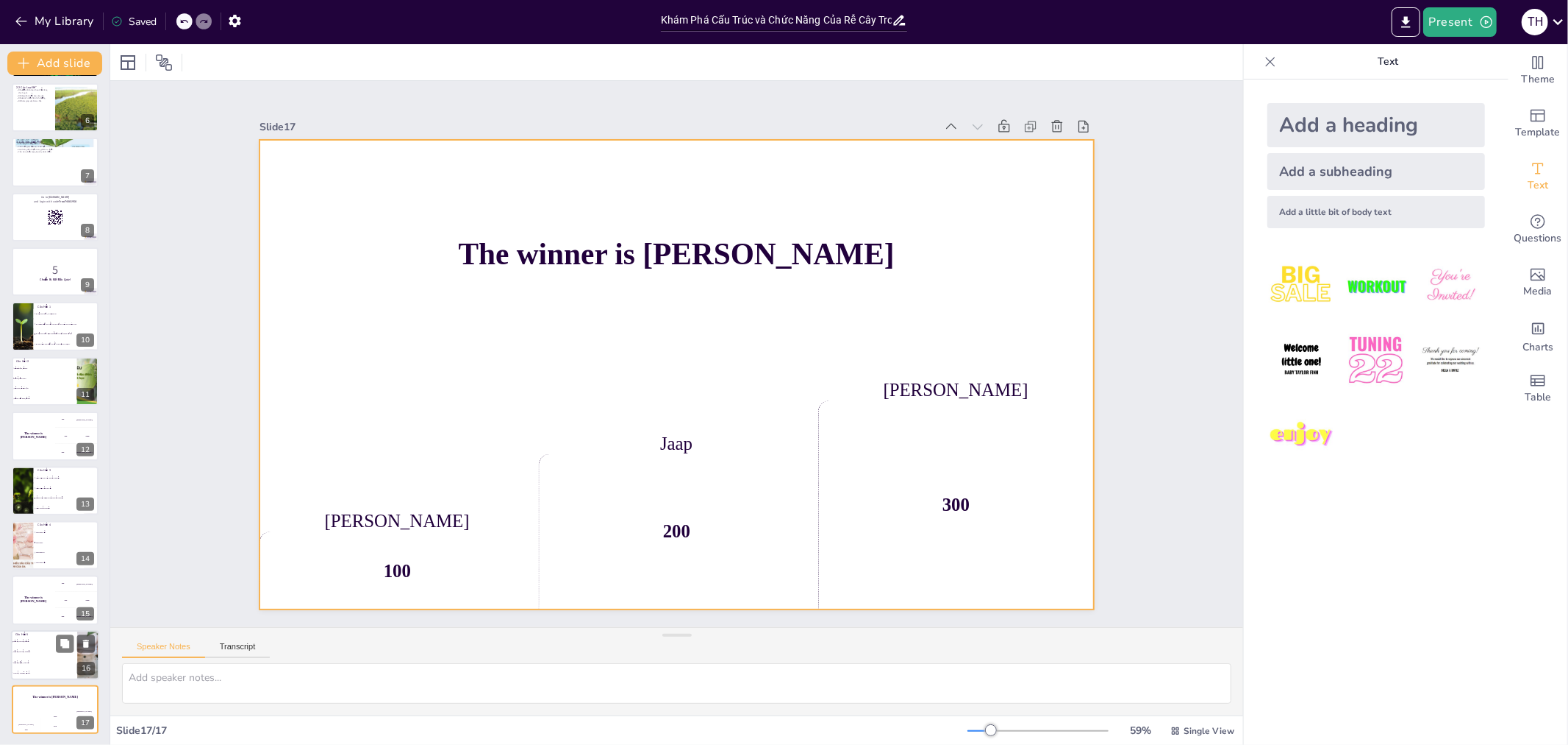
checkbox input "true"
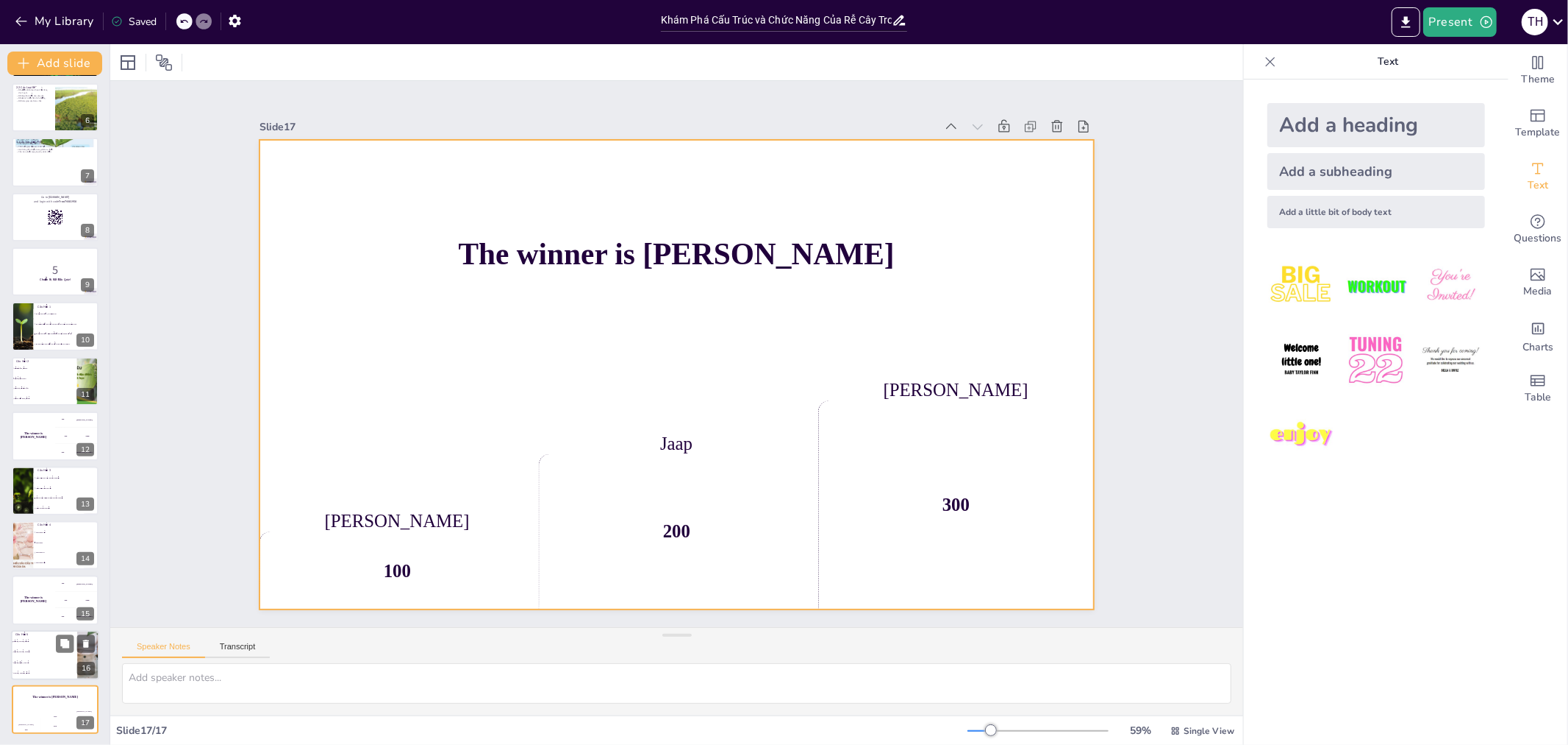
checkbox input "true"
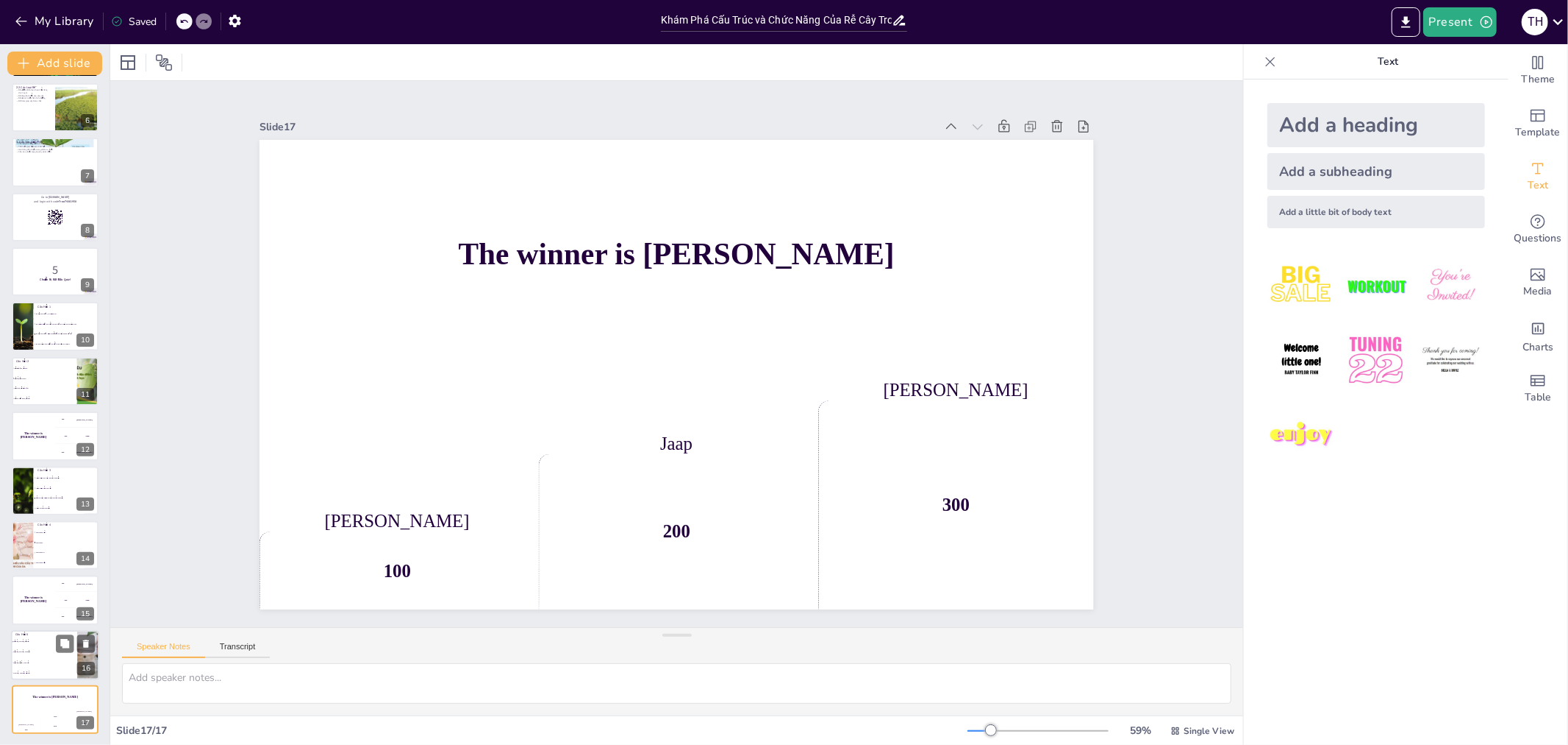
checkbox input "true"
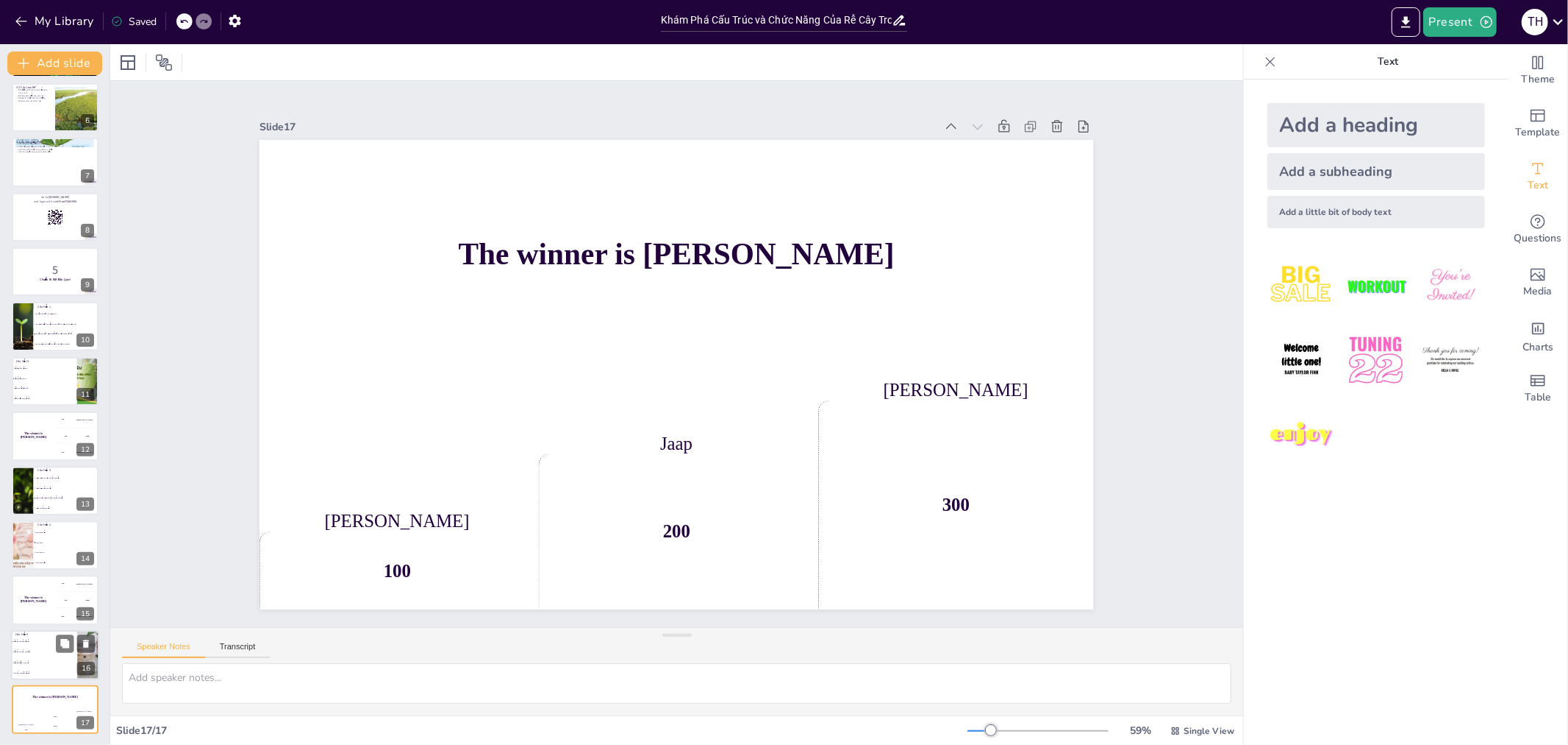
checkbox input "true"
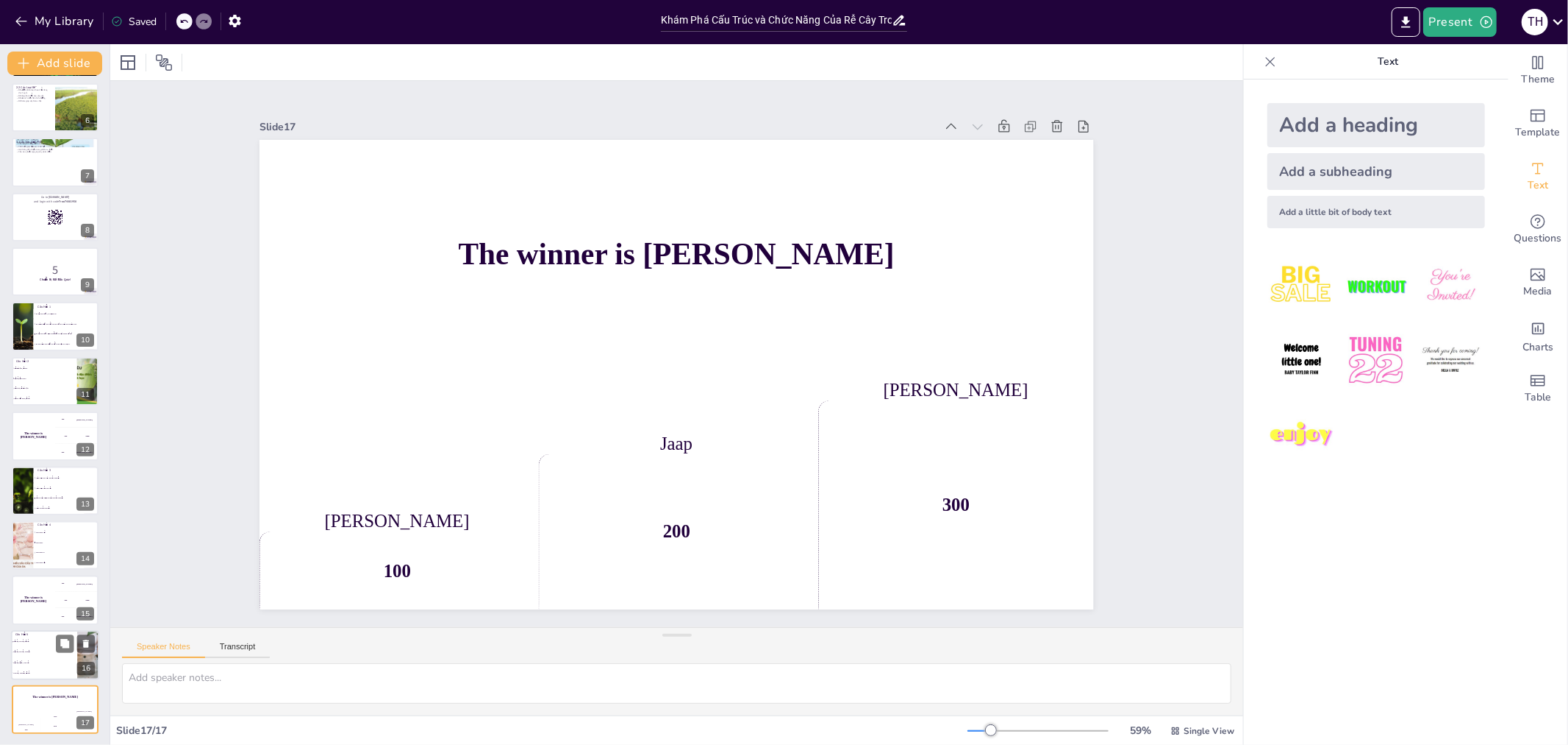
checkbox input "true"
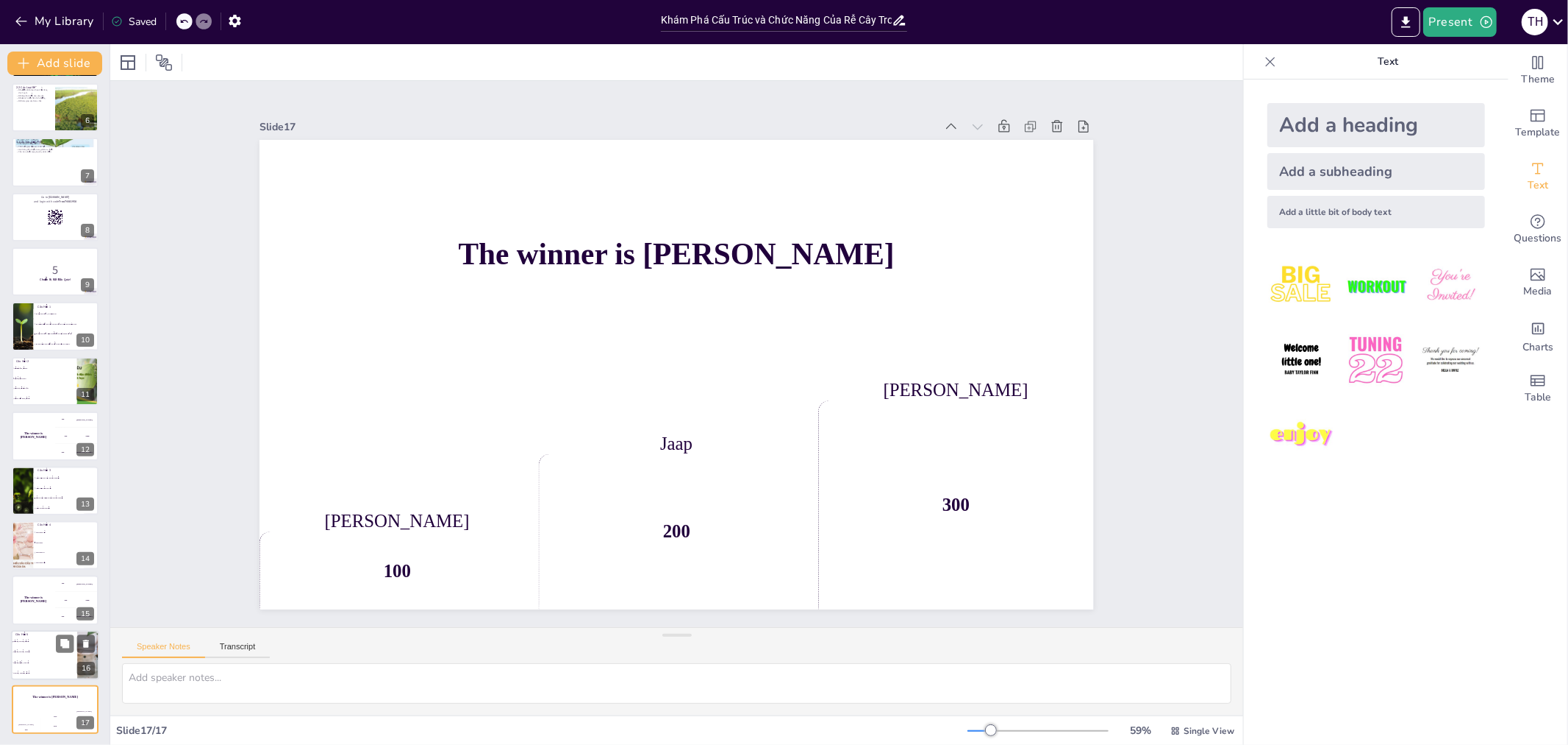
checkbox input "true"
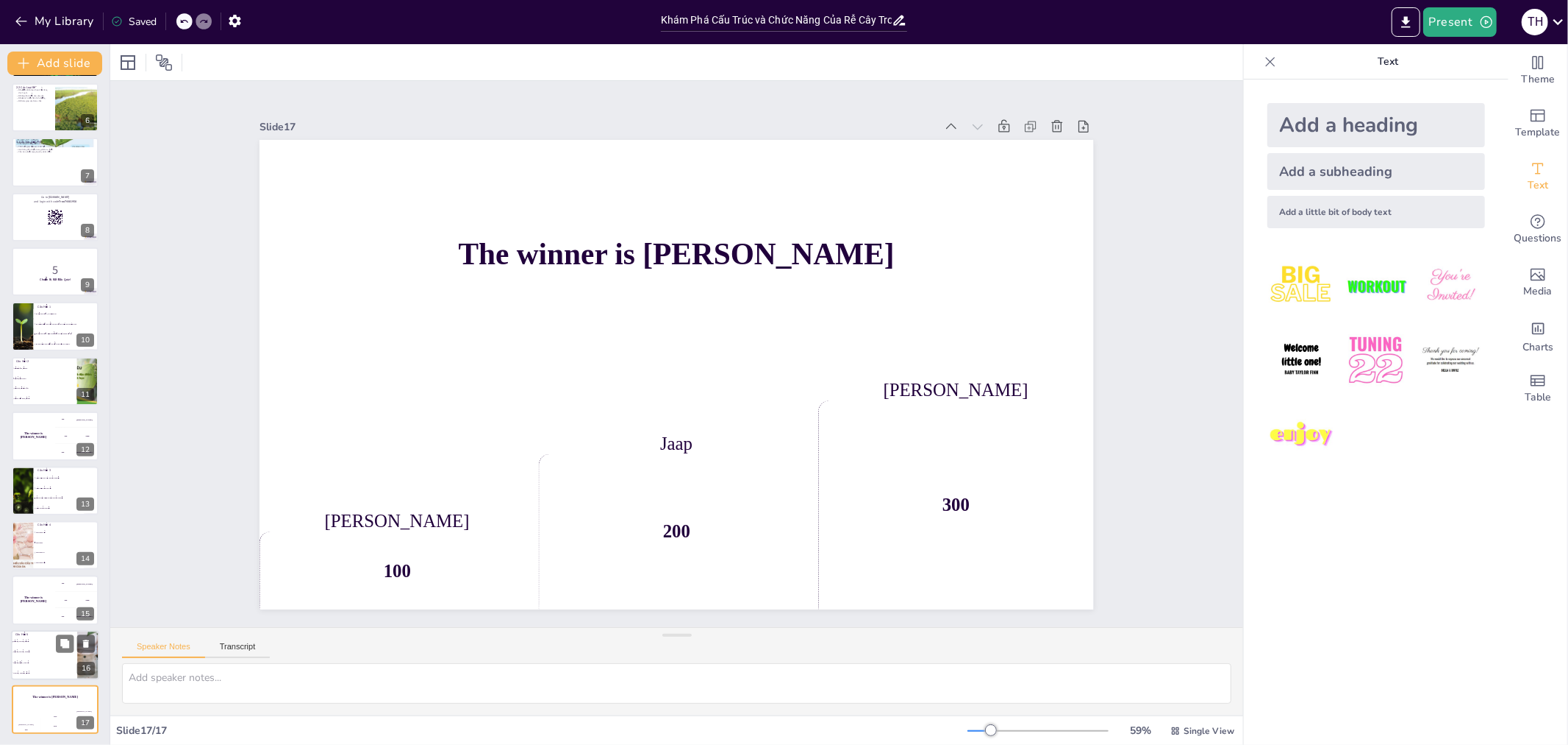
checkbox input "true"
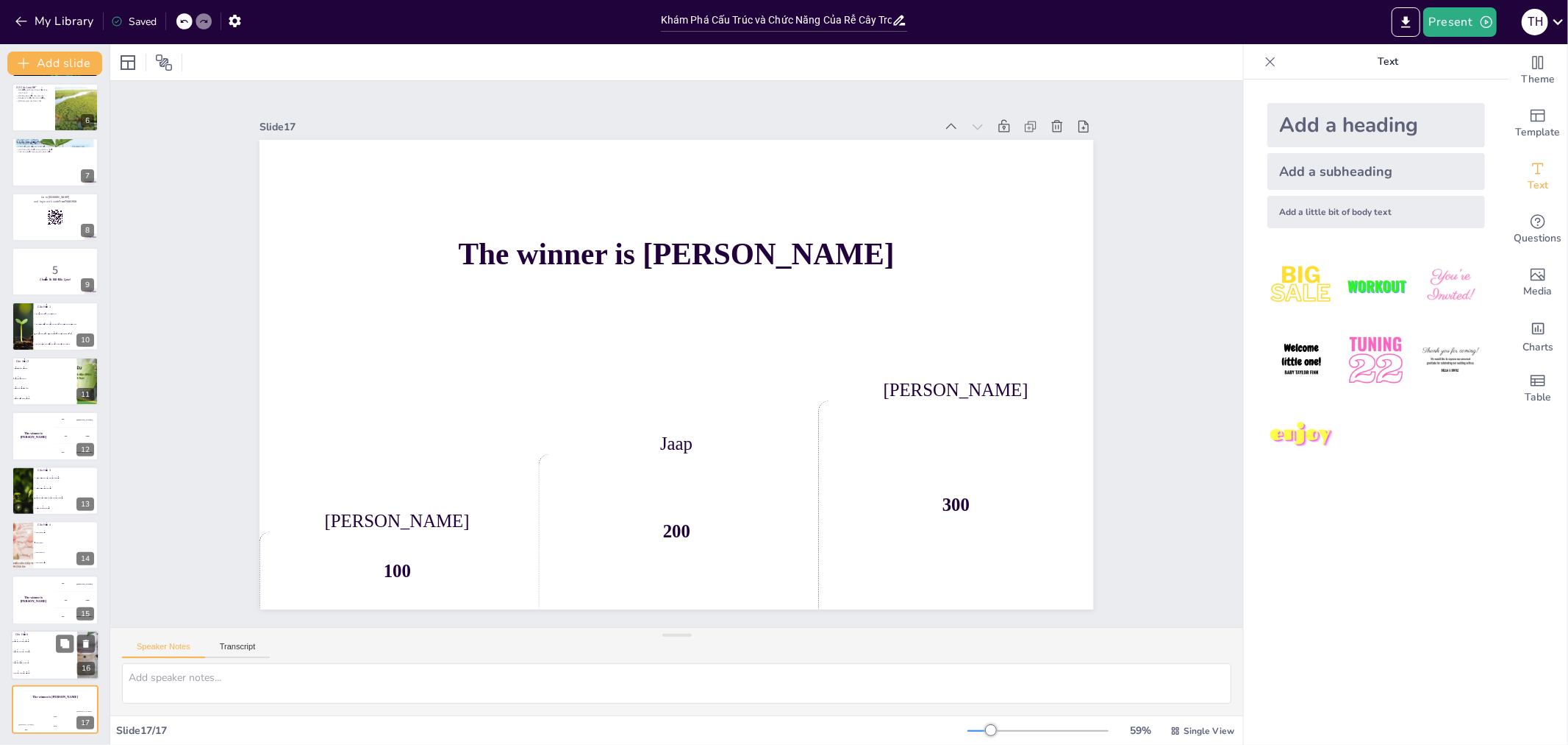
checkbox input "true"
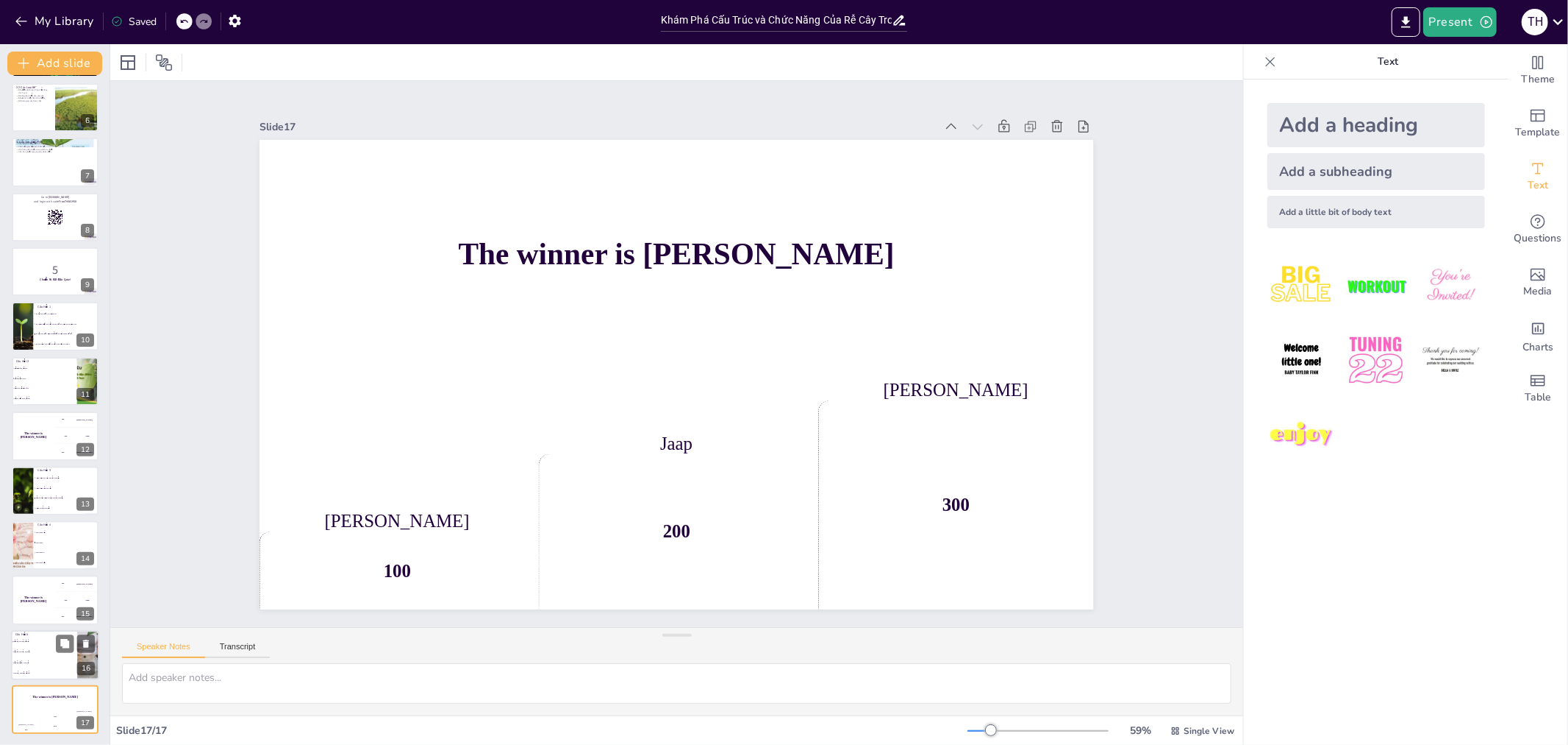
checkbox input "true"
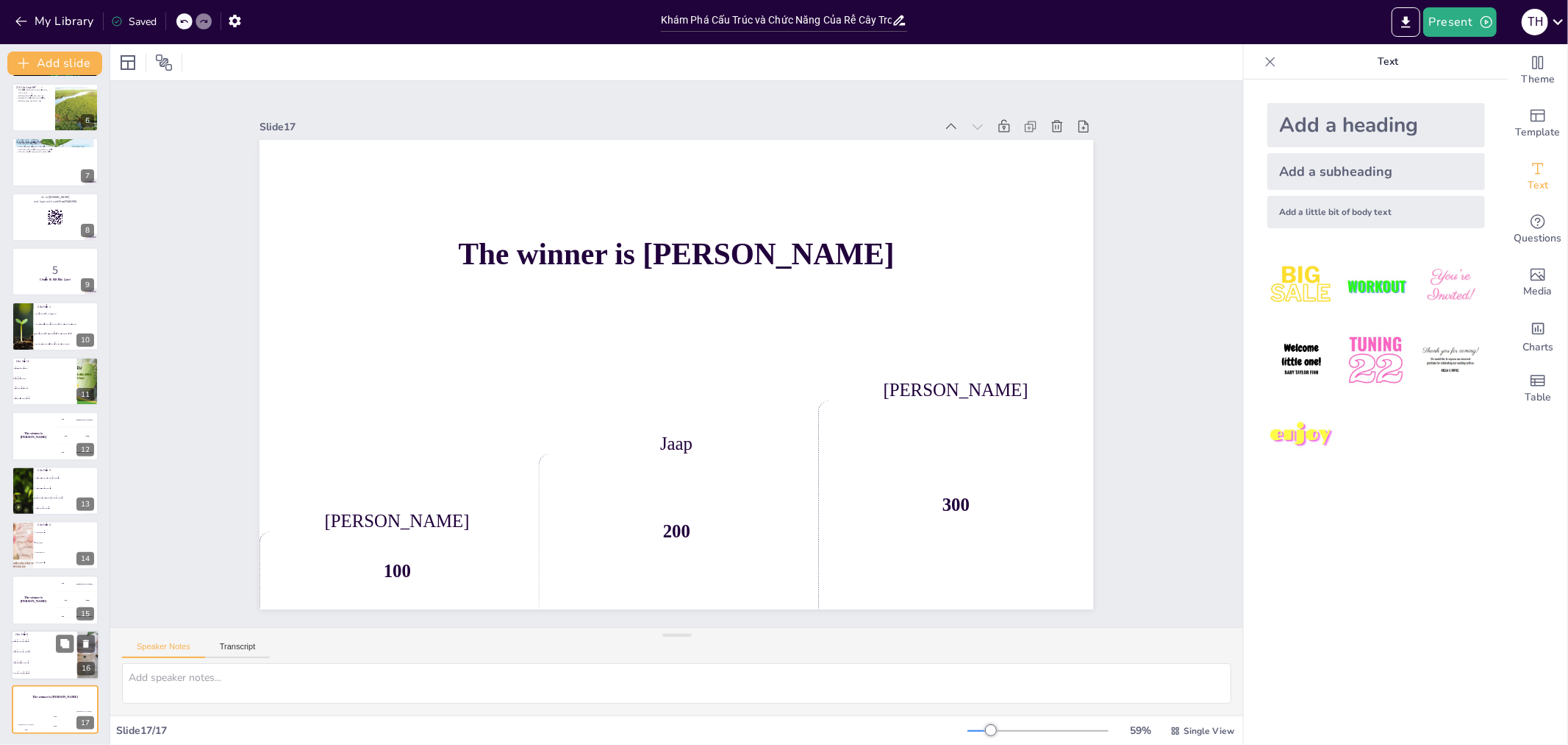
checkbox input "true"
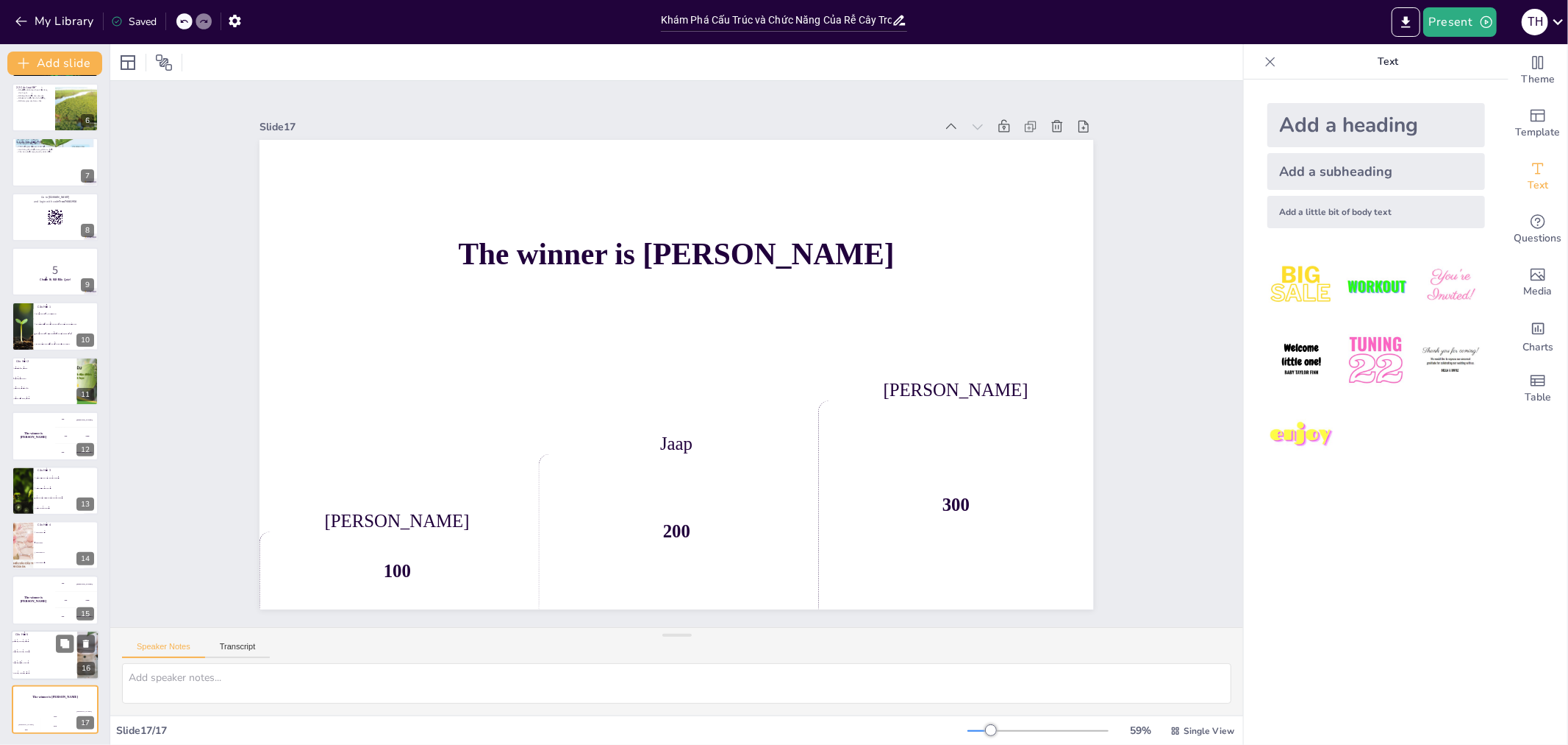
checkbox input "true"
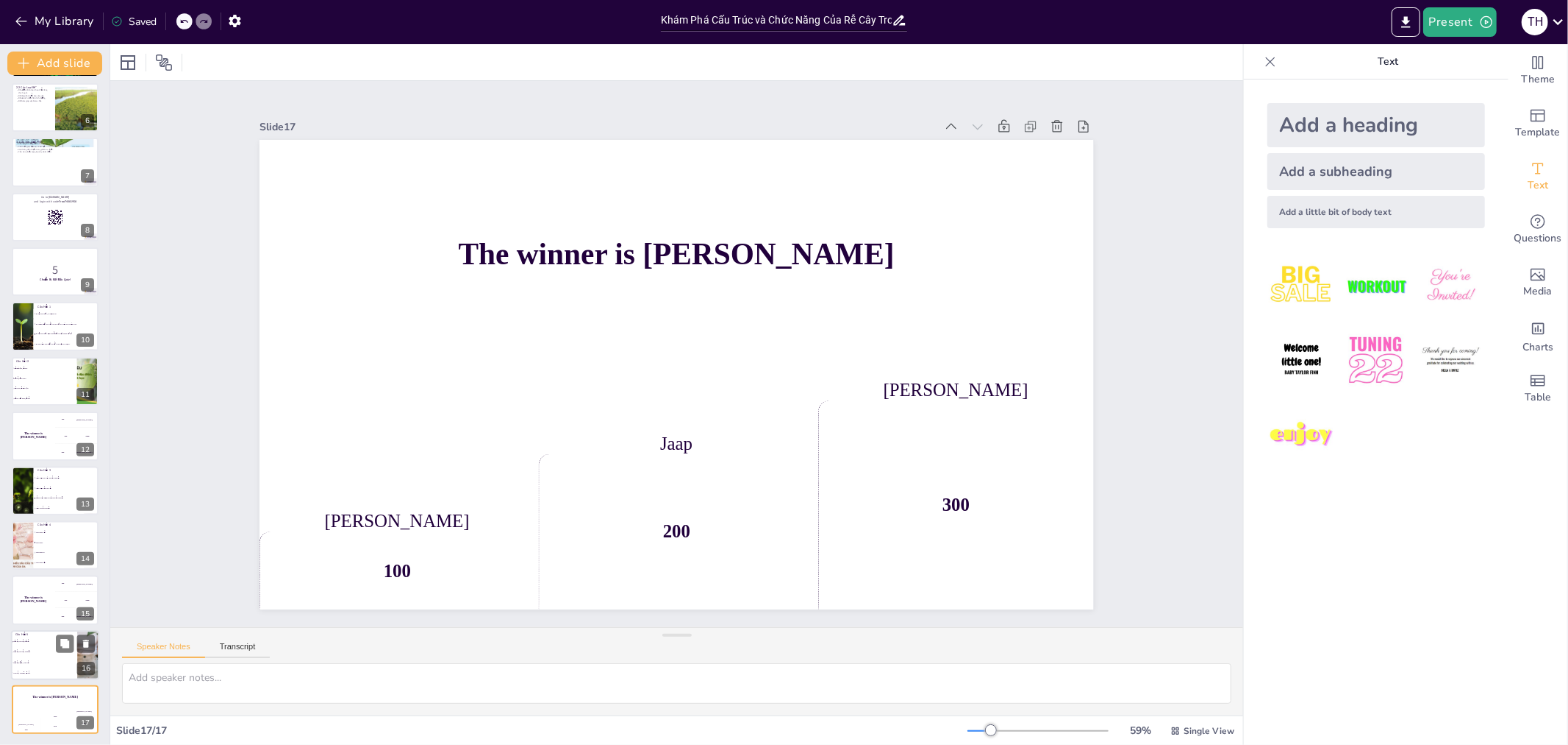
checkbox input "true"
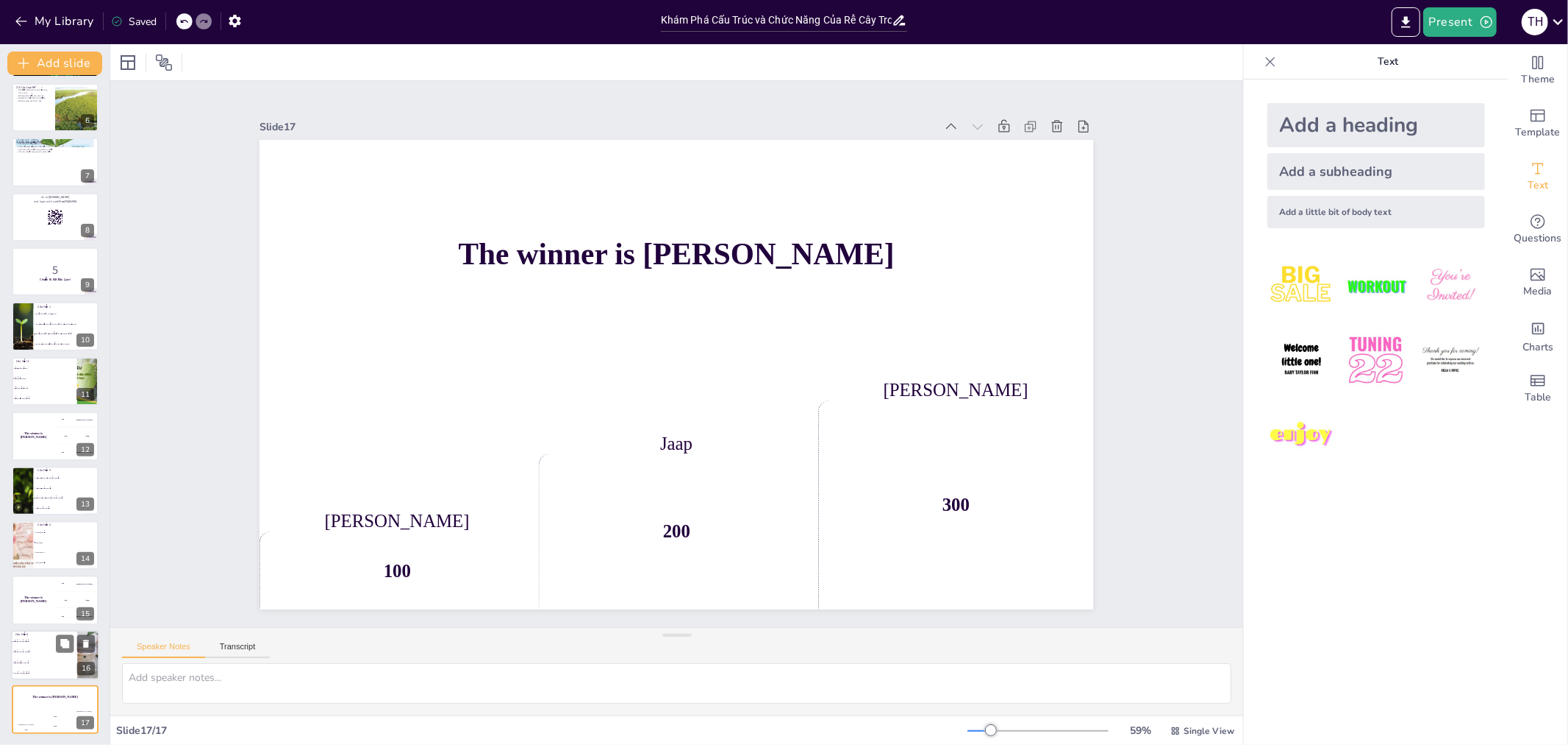
checkbox input "true"
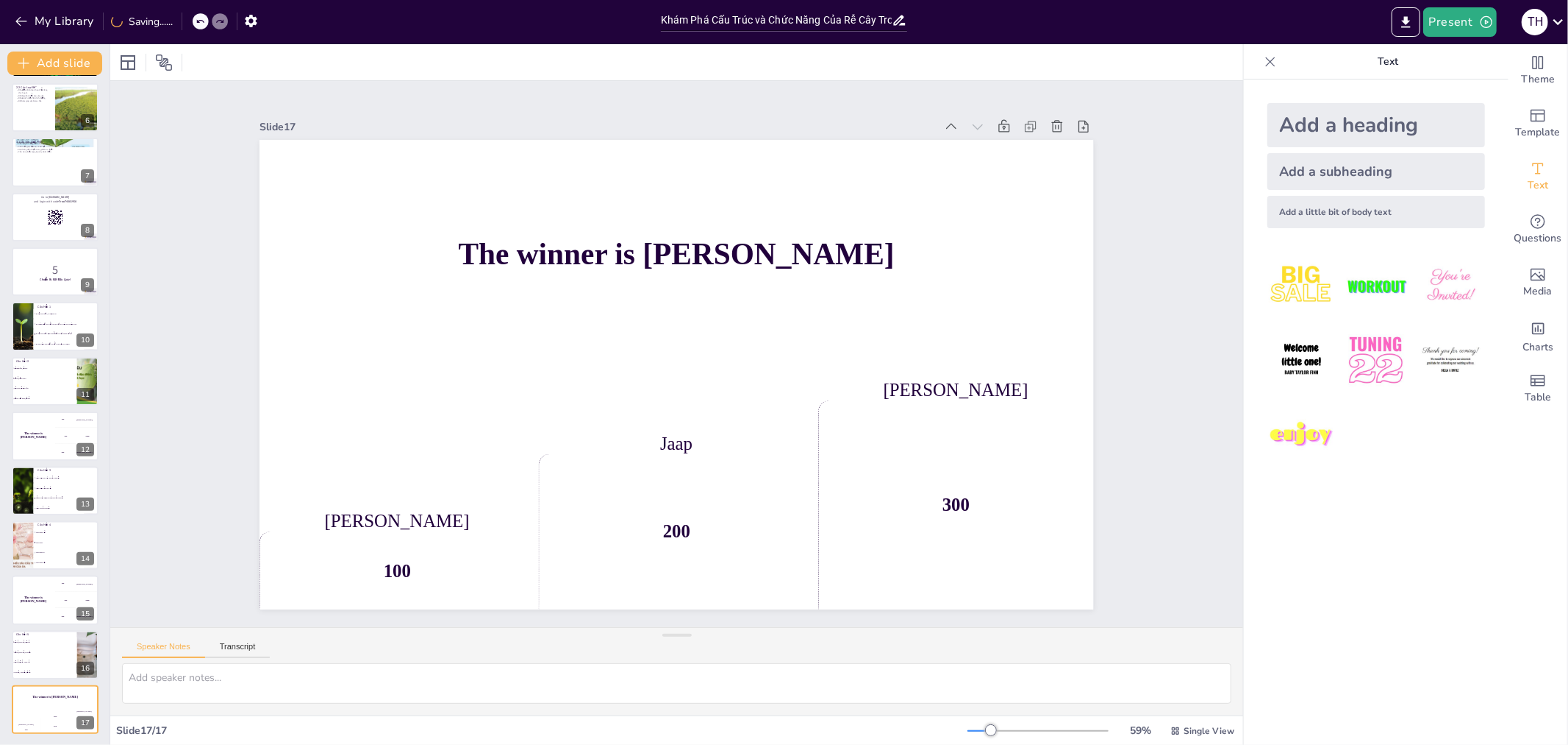
checkbox input "true"
click at [47, 285] on div at bounding box center [55, 271] width 89 height 50
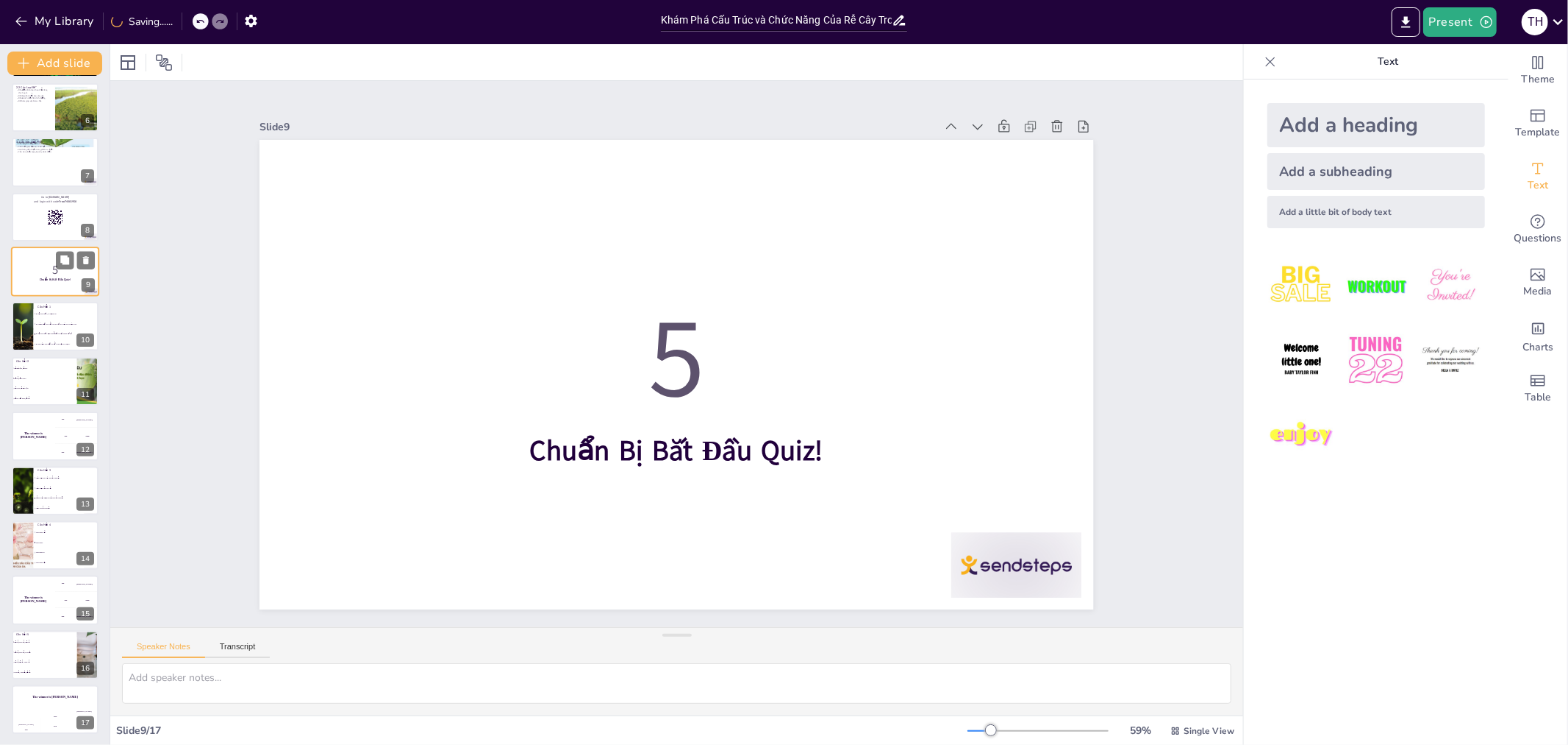
scroll to position [139, 0]
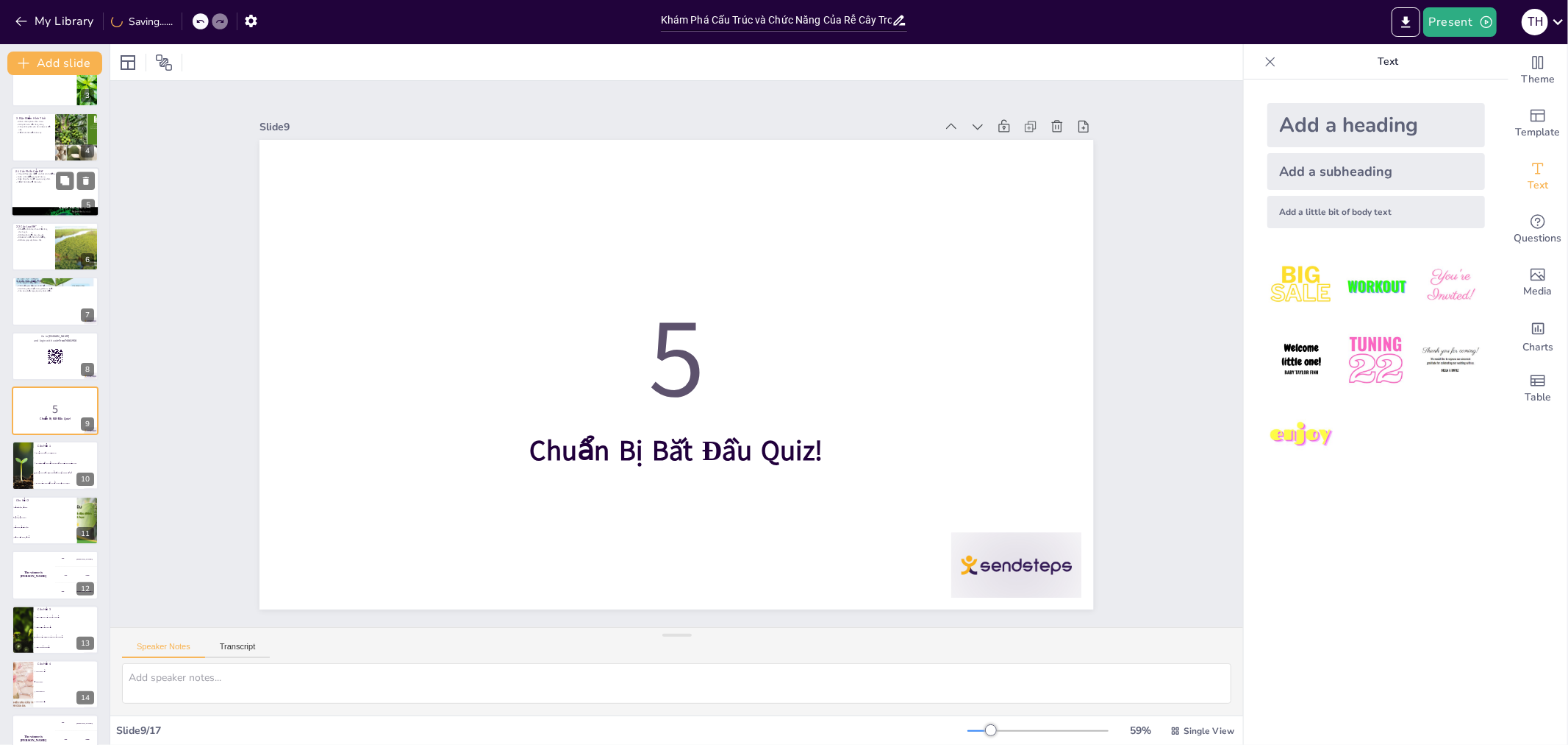
click at [33, 189] on div at bounding box center [55, 191] width 89 height 50
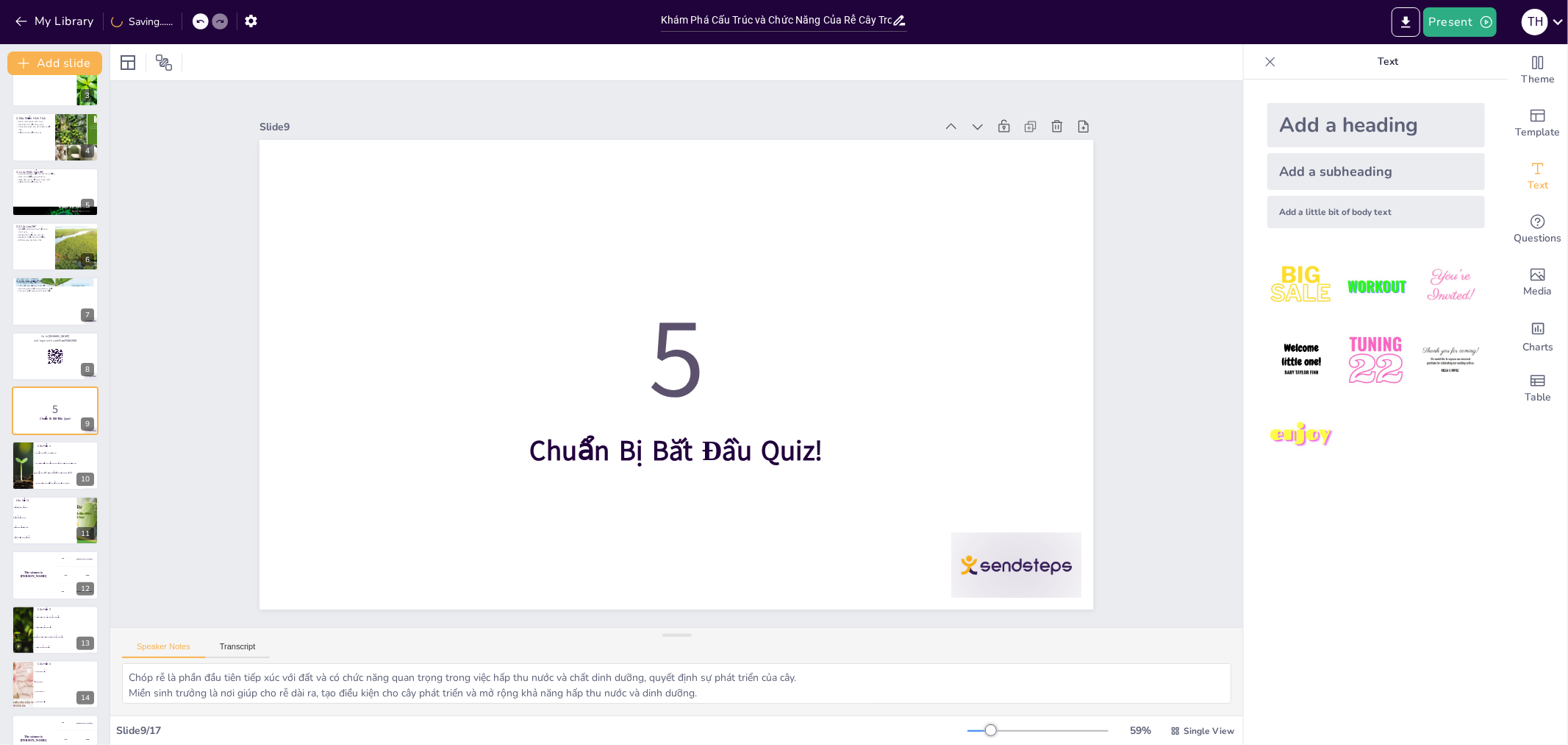
scroll to position [0, 0]
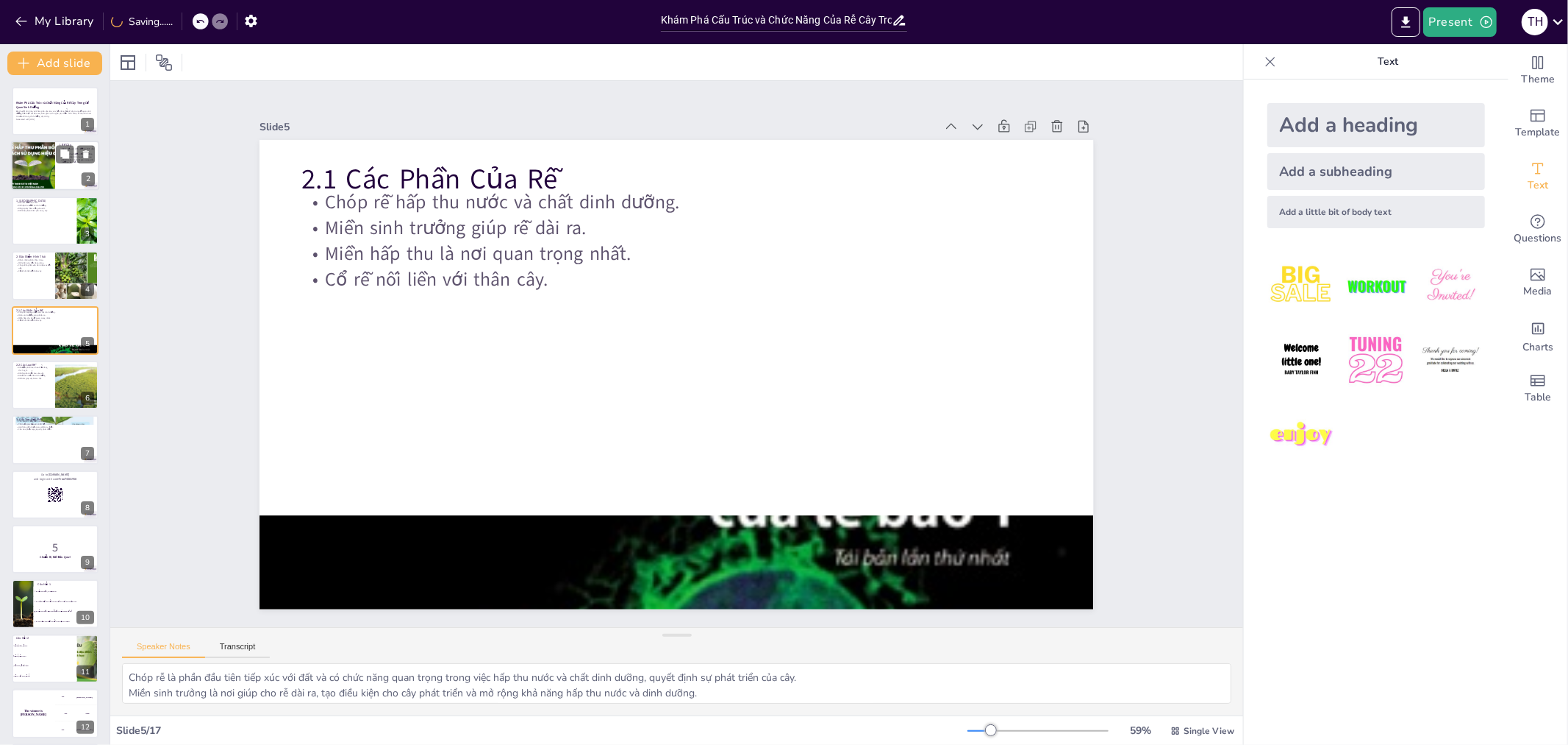
click at [34, 144] on div at bounding box center [32, 166] width 89 height 50
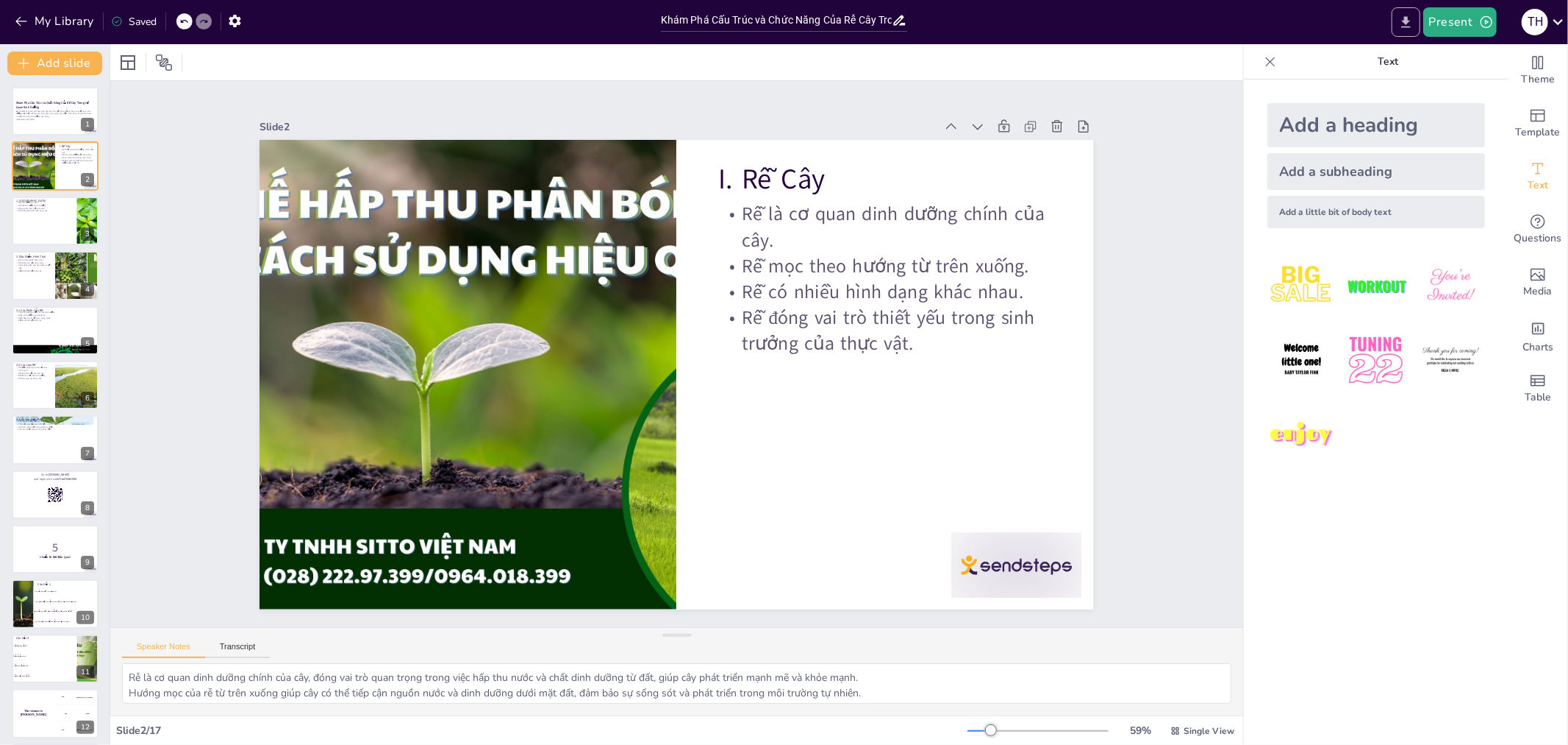
click at [1414, 20] on icon "Export to PowerPoint" at bounding box center [1407, 23] width 16 height 16
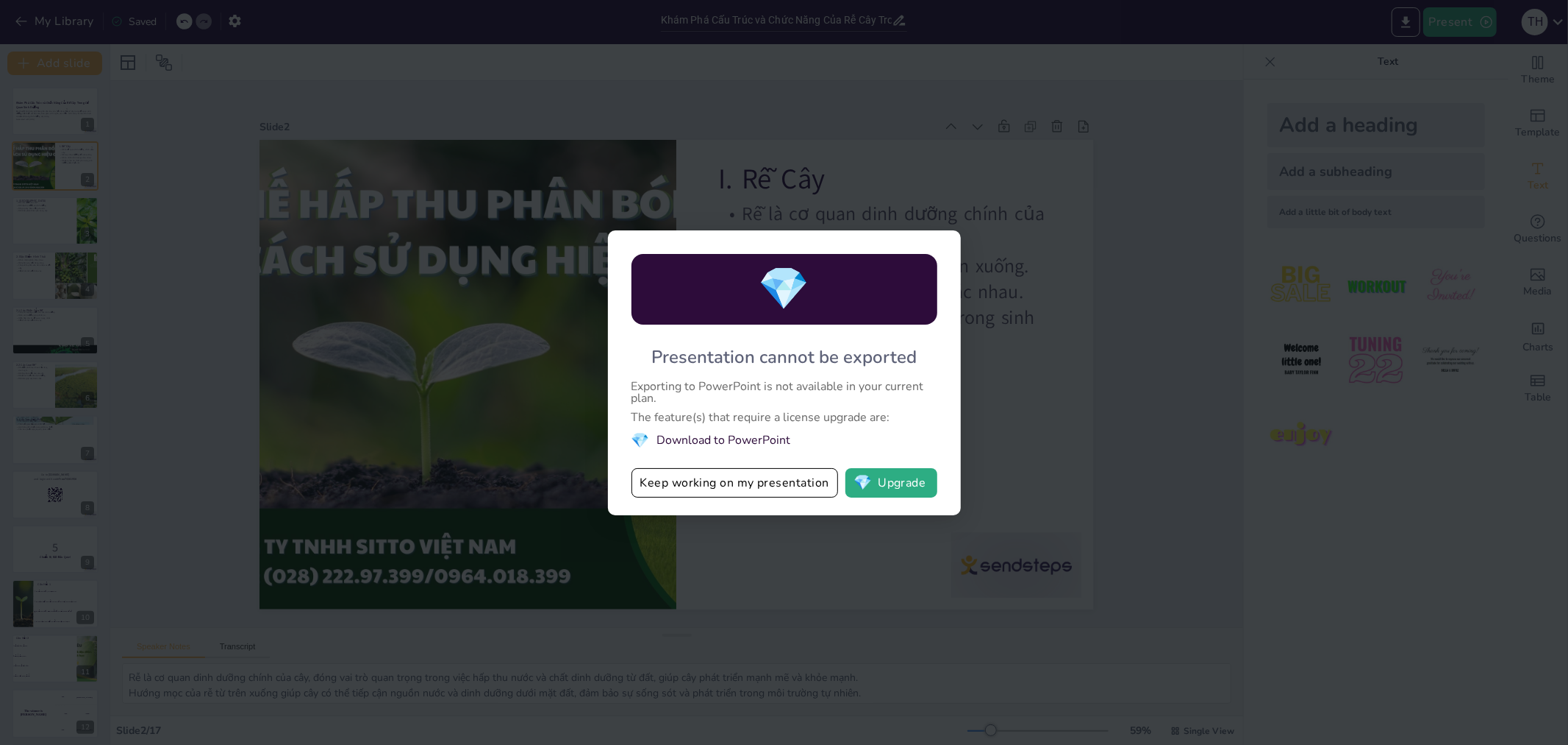
click at [1106, 305] on div "💎 Presentation cannot be exported Exporting to PowerPoint is not available in y…" at bounding box center [784, 372] width 1568 height 745
